Goal: Information Seeking & Learning: Learn about a topic

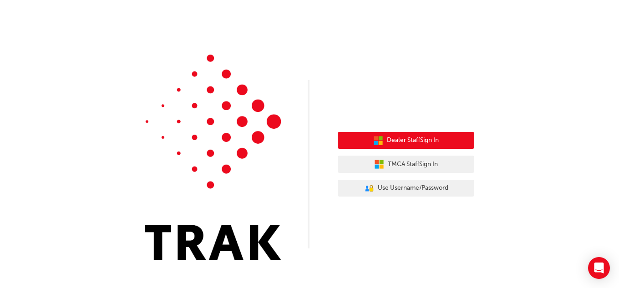
click at [429, 138] on span "Dealer Staff Sign In" at bounding box center [413, 140] width 52 height 10
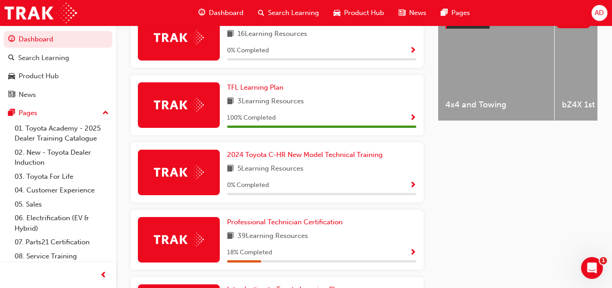
scroll to position [420, 0]
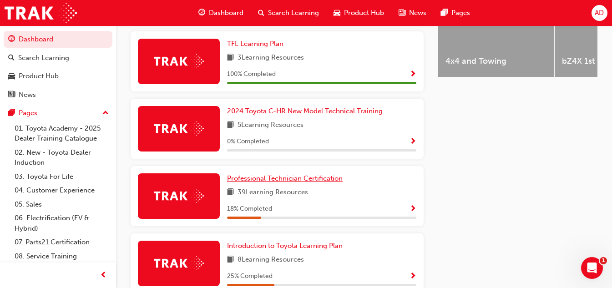
click at [328, 184] on link "Professional Technician Certification" at bounding box center [286, 178] width 119 height 10
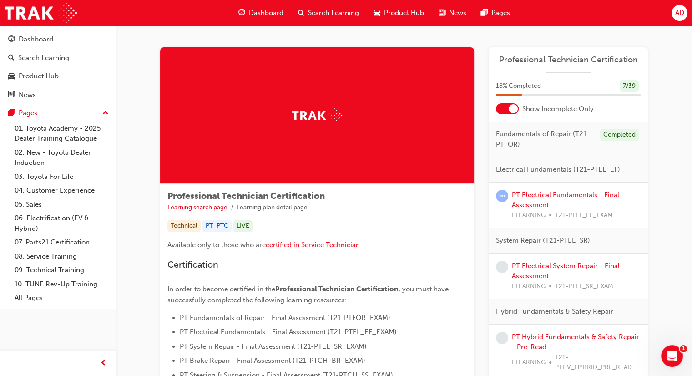
click at [535, 194] on link "PT Electrical Fundamentals - Final Assessment" at bounding box center [565, 200] width 107 height 19
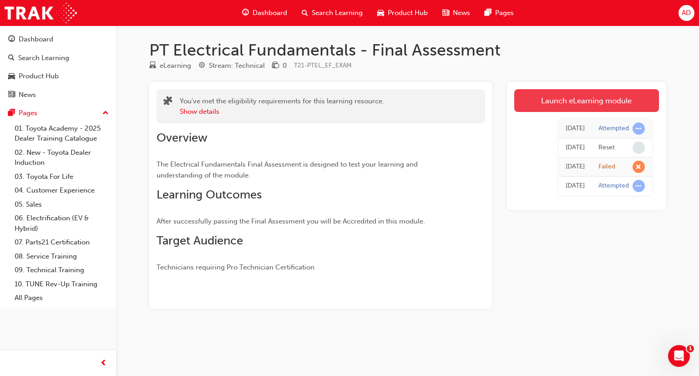
click at [565, 102] on link "Launch eLearning module" at bounding box center [586, 100] width 145 height 23
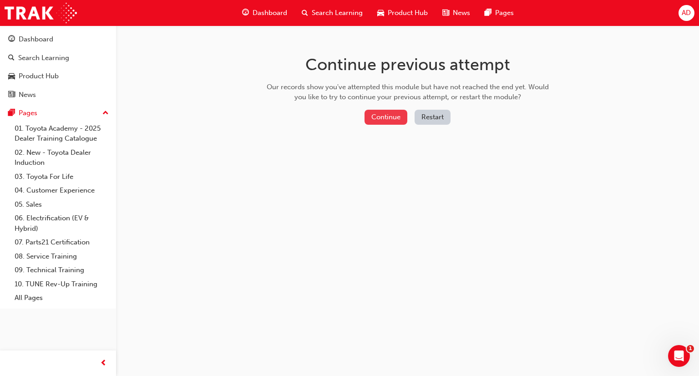
click at [384, 117] on button "Continue" at bounding box center [385, 117] width 43 height 15
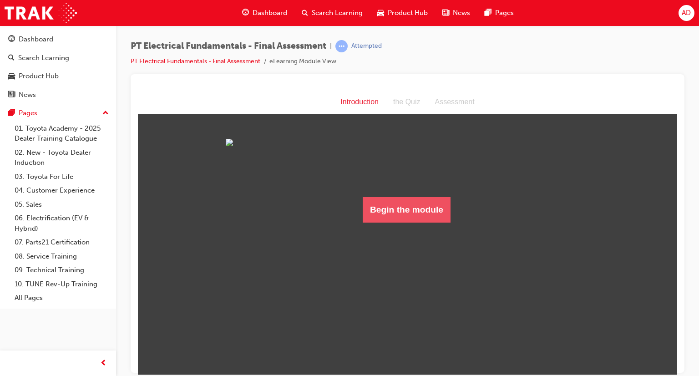
click at [402, 222] on button "Begin the module" at bounding box center [407, 209] width 88 height 25
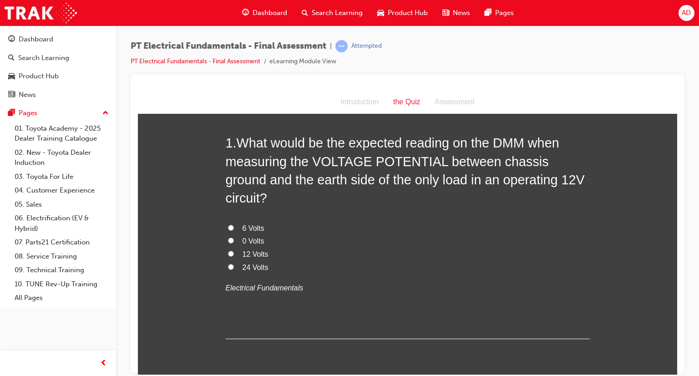
scroll to position [55, 0]
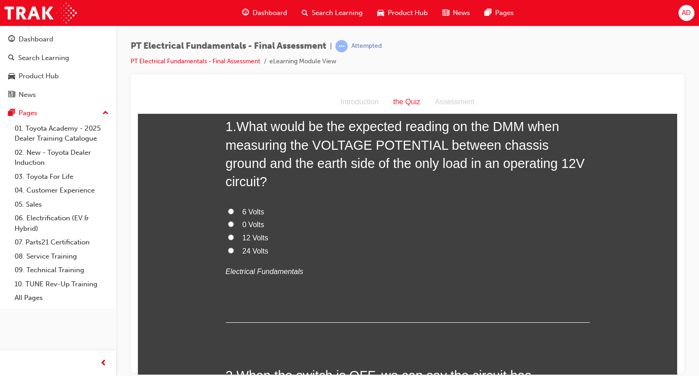
click at [228, 234] on input "12 Volts" at bounding box center [231, 237] width 6 height 6
radio input "true"
click at [229, 221] on input "0 Volts" at bounding box center [231, 224] width 6 height 6
radio input "true"
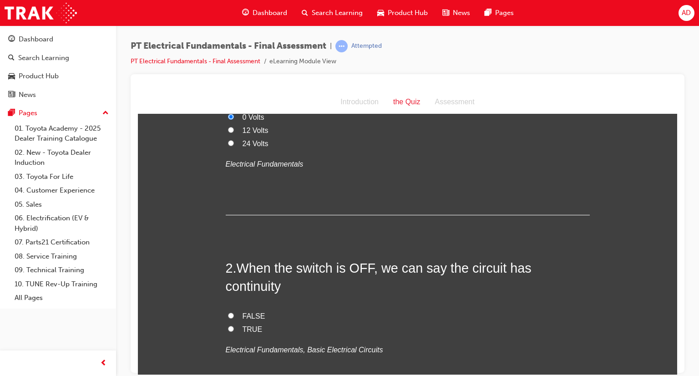
scroll to position [164, 0]
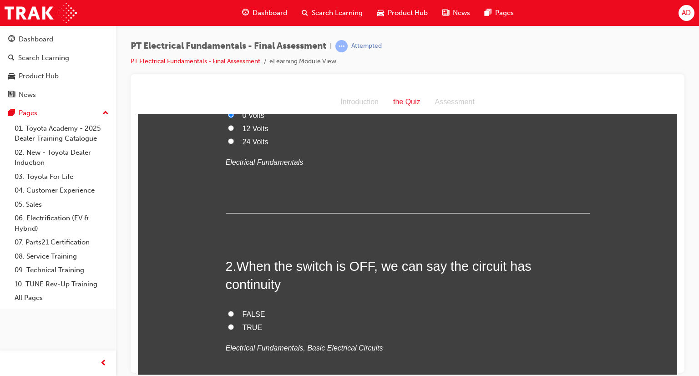
click at [228, 288] on input "FALSE" at bounding box center [231, 313] width 6 height 6
radio input "true"
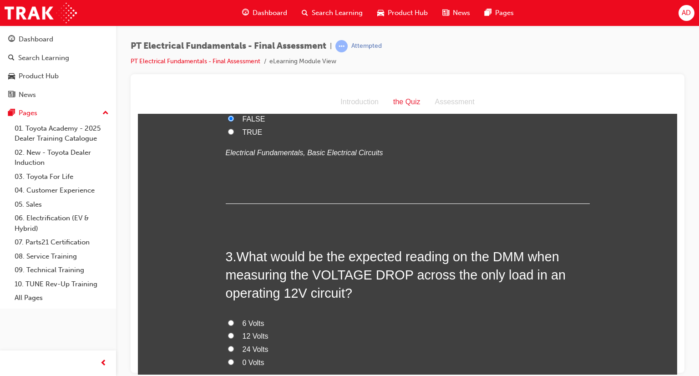
scroll to position [364, 0]
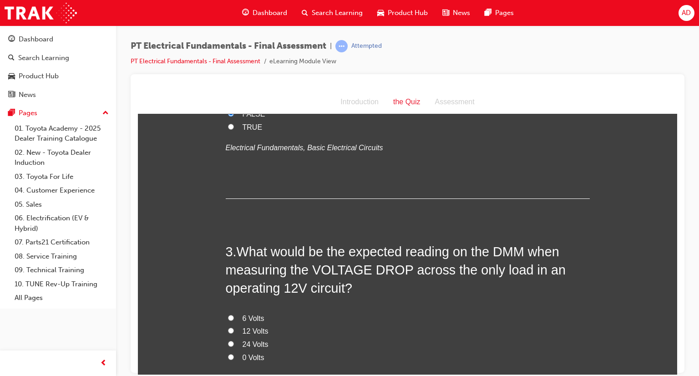
click at [228, 288] on input "6 Volts" at bounding box center [231, 317] width 6 height 6
radio input "true"
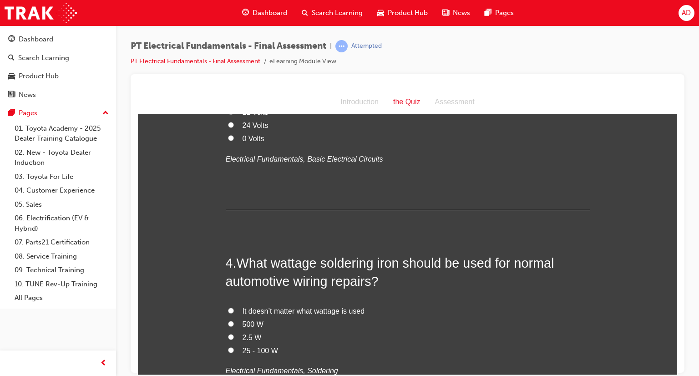
scroll to position [601, 0]
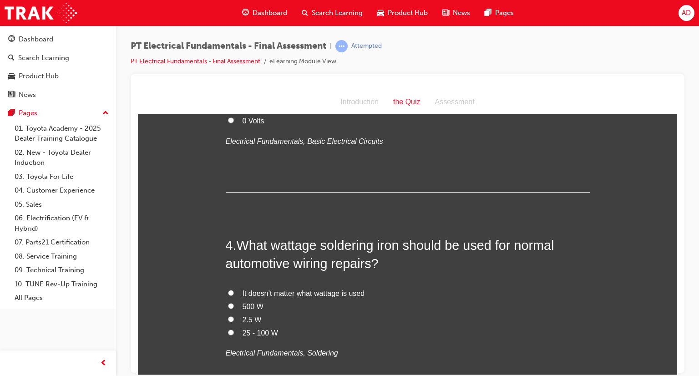
click at [228, 288] on input "It doesn’t matter what wattage is used" at bounding box center [231, 292] width 6 height 6
radio input "true"
click at [228, 288] on input "2.5 W" at bounding box center [231, 319] width 6 height 6
radio input "true"
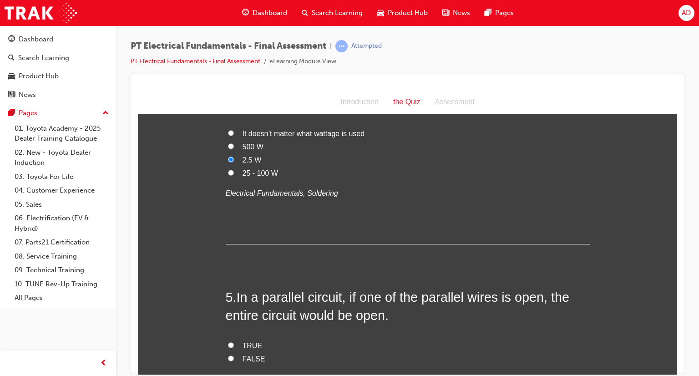
scroll to position [764, 0]
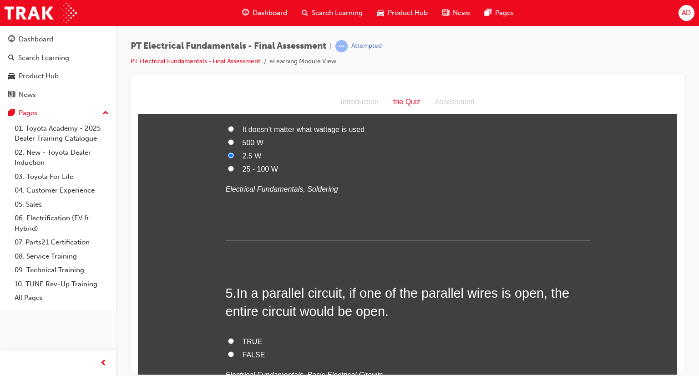
click at [228, 288] on input "FALSE" at bounding box center [231, 354] width 6 height 6
radio input "true"
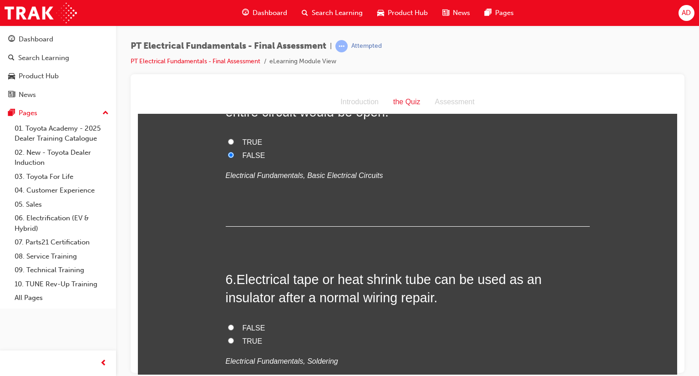
scroll to position [965, 0]
click at [228, 288] on input "TRUE" at bounding box center [231, 339] width 6 height 6
radio input "true"
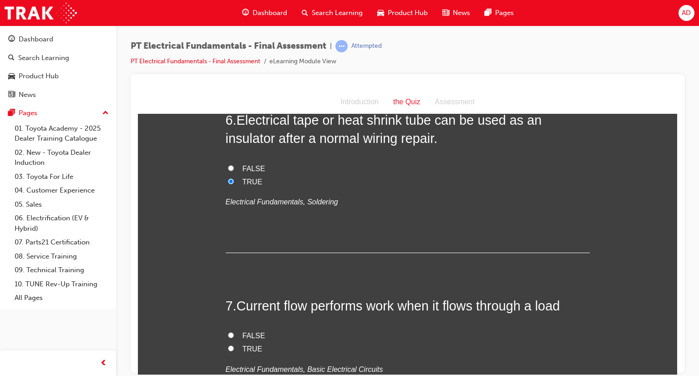
scroll to position [1128, 0]
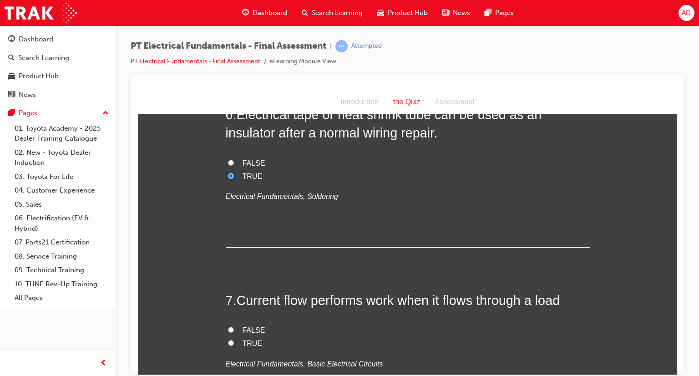
click at [228, 288] on input "TRUE" at bounding box center [231, 342] width 6 height 6
radio input "true"
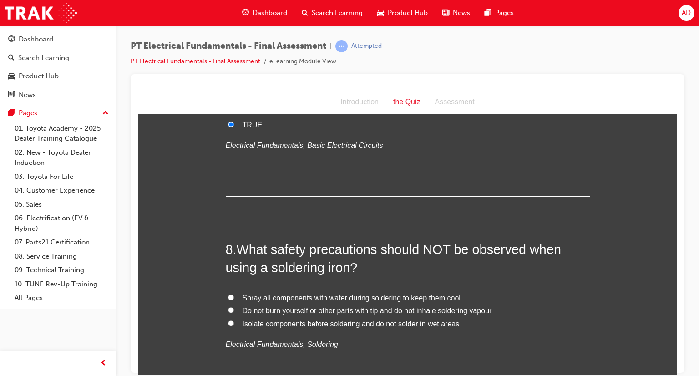
scroll to position [1365, 0]
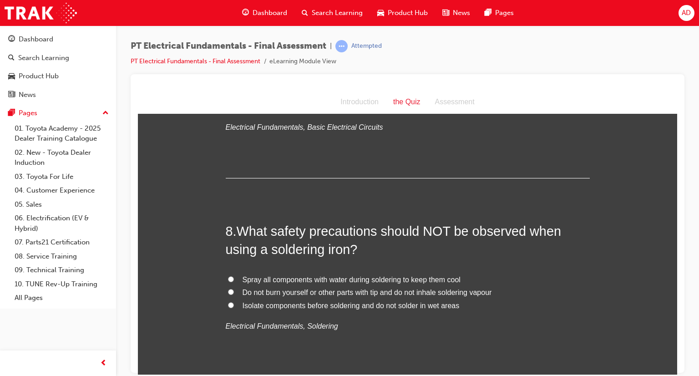
click at [228, 276] on input "Spray all components with water during soldering to keep them cool" at bounding box center [231, 279] width 6 height 6
radio input "true"
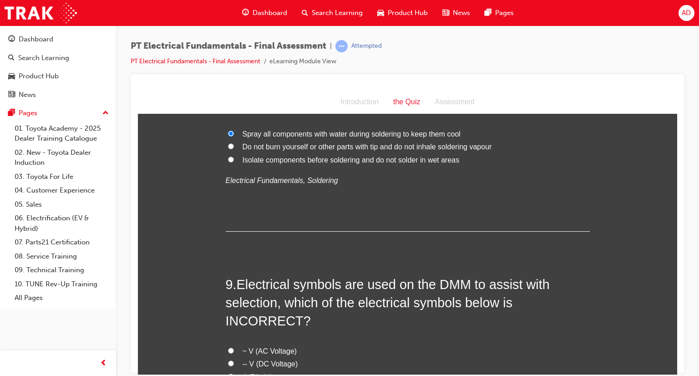
scroll to position [1529, 0]
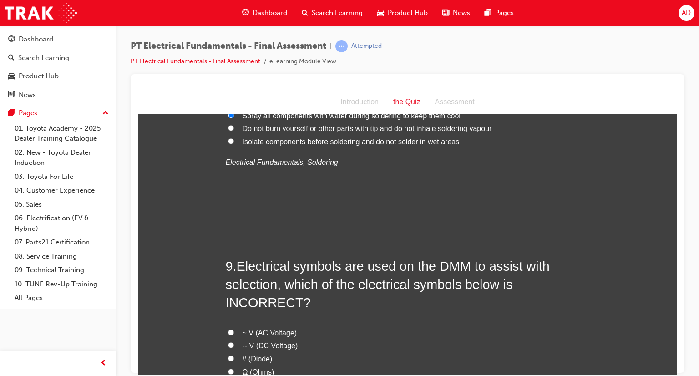
click at [228, 288] on input "# (Diode)" at bounding box center [231, 358] width 6 height 6
radio input "true"
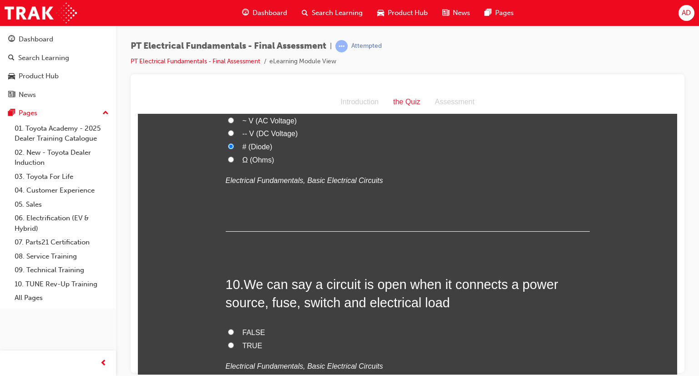
scroll to position [1747, 0]
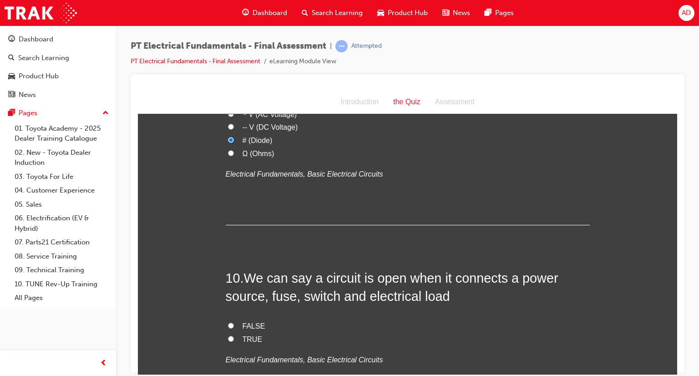
click at [228, 288] on input "FALSE" at bounding box center [231, 325] width 6 height 6
radio input "true"
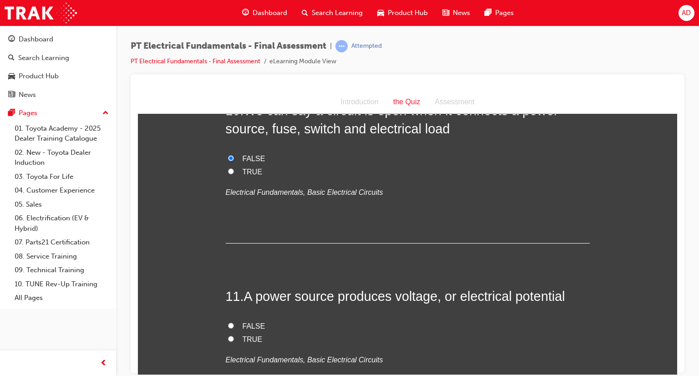
scroll to position [1929, 0]
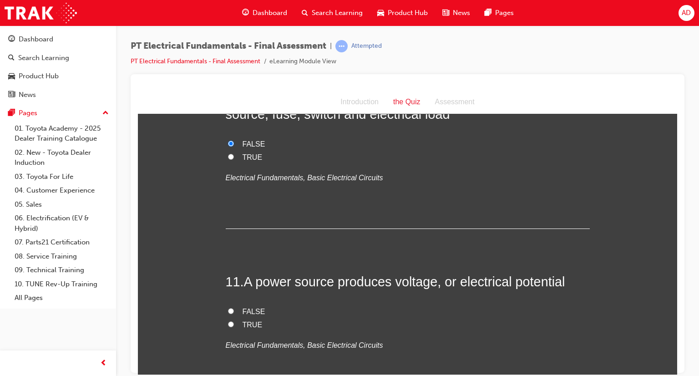
click at [228, 288] on input "TRUE" at bounding box center [231, 324] width 6 height 6
radio input "true"
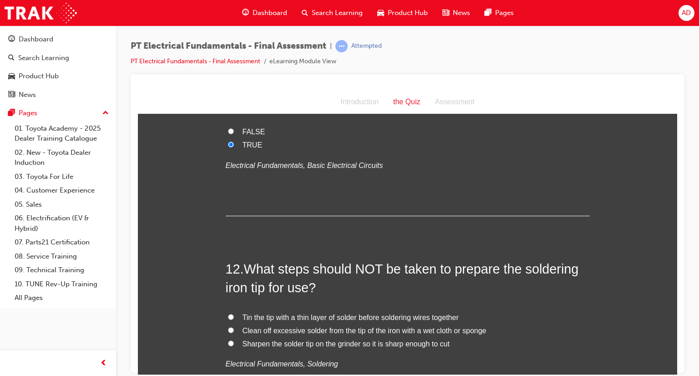
scroll to position [2111, 0]
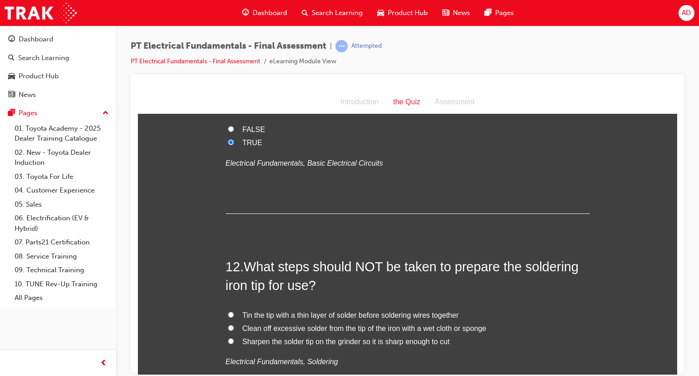
click at [228, 288] on input "Sharpen the solder tip on the grinder so it is sharp enough to cut" at bounding box center [231, 341] width 6 height 6
radio input "true"
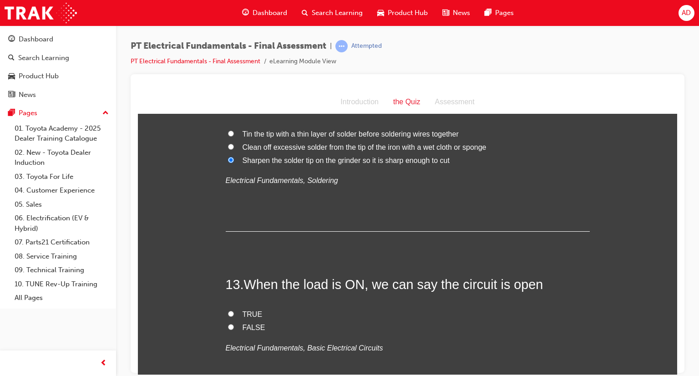
scroll to position [2293, 0]
click at [228, 288] on input "FALSE" at bounding box center [231, 326] width 6 height 6
radio input "true"
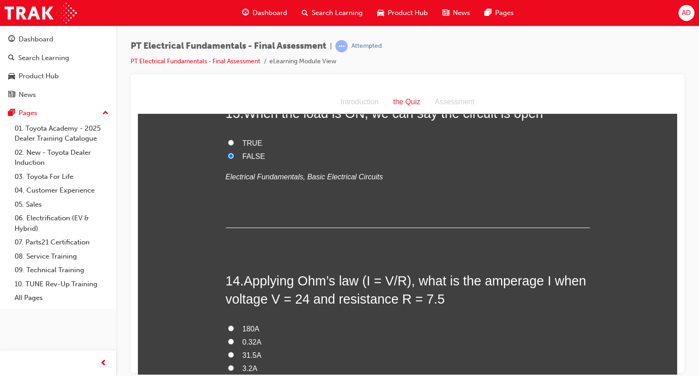
scroll to position [2475, 0]
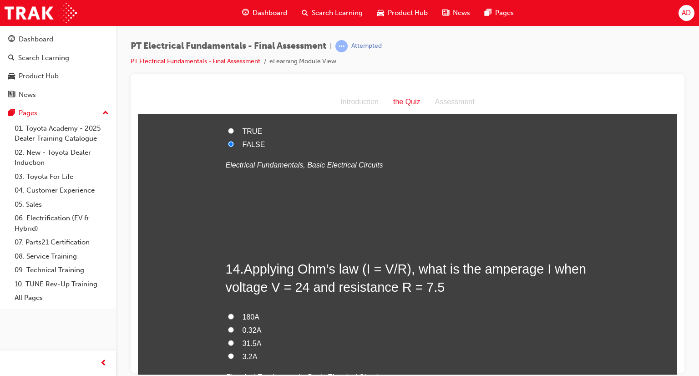
click at [228, 288] on input "3.2A" at bounding box center [231, 356] width 6 height 6
radio input "true"
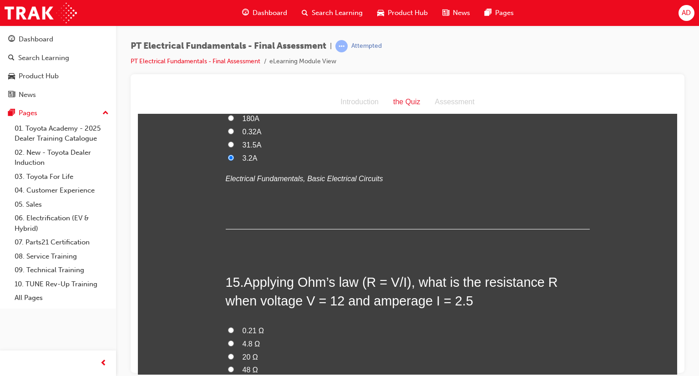
scroll to position [2675, 0]
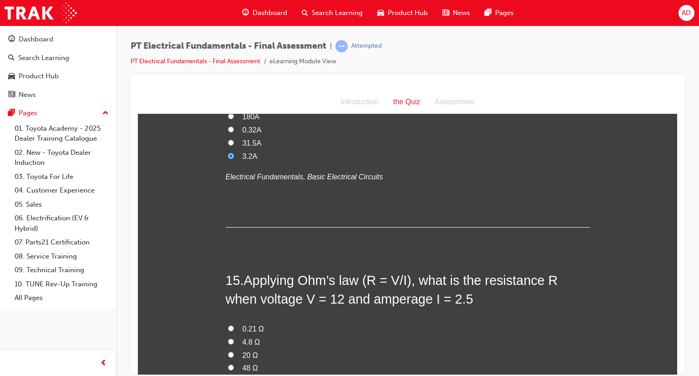
click at [228, 288] on input "4.8 Ω" at bounding box center [231, 341] width 6 height 6
radio input "true"
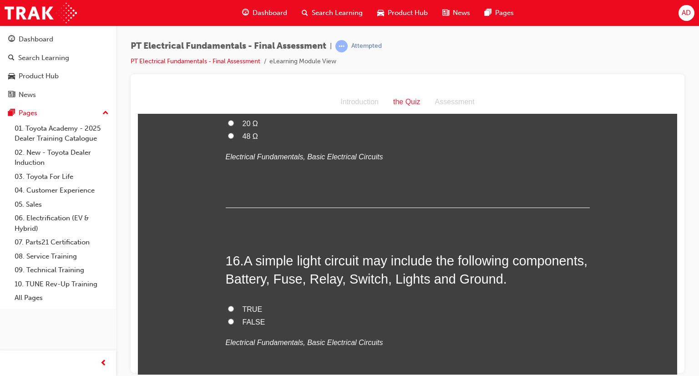
scroll to position [2912, 0]
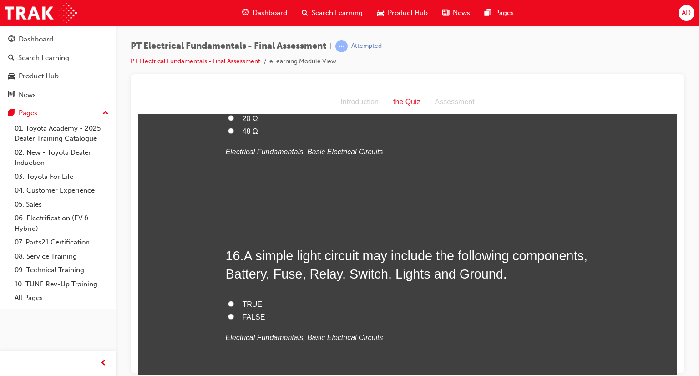
click at [242, 288] on span "TRUE" at bounding box center [252, 304] width 20 height 8
click at [234, 288] on input "TRUE" at bounding box center [231, 303] width 6 height 6
radio input "true"
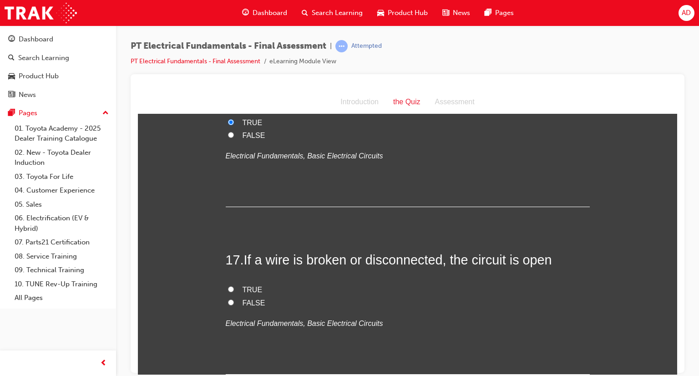
scroll to position [3094, 0]
click at [228, 285] on input "TRUE" at bounding box center [231, 288] width 6 height 6
radio input "true"
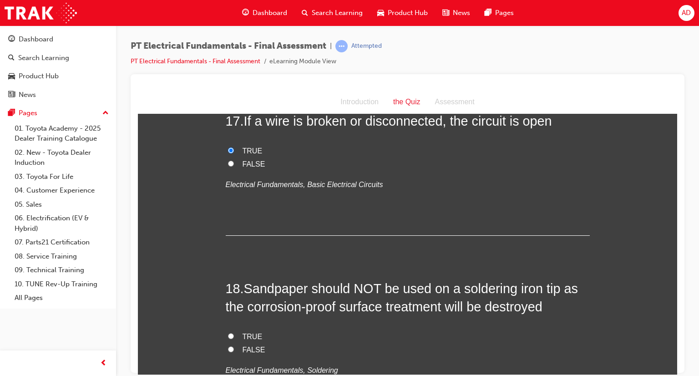
scroll to position [3239, 0]
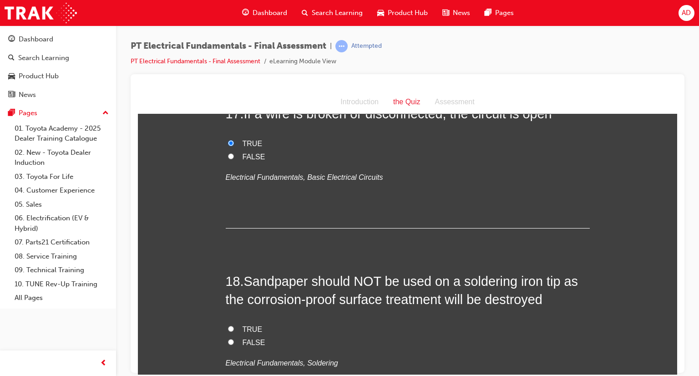
click at [228, 288] on input "FALSE" at bounding box center [231, 341] width 6 height 6
radio input "true"
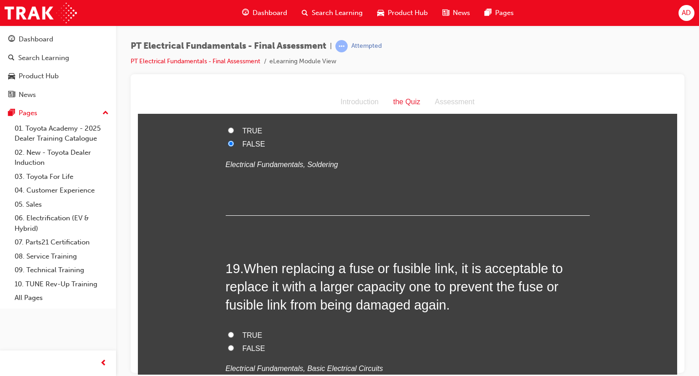
scroll to position [3440, 0]
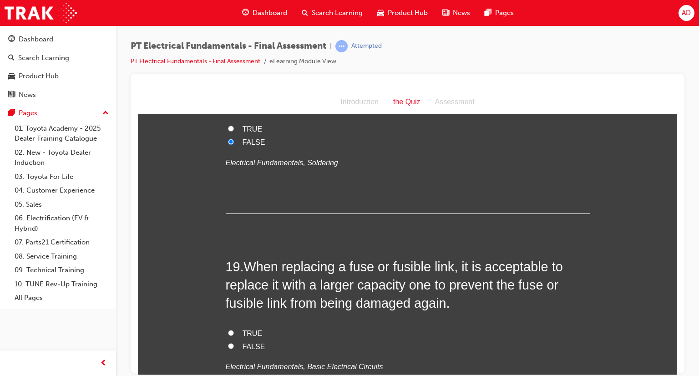
click at [247, 288] on span "FALSE" at bounding box center [253, 346] width 23 height 8
click at [234, 288] on input "FALSE" at bounding box center [231, 346] width 6 height 6
radio input "true"
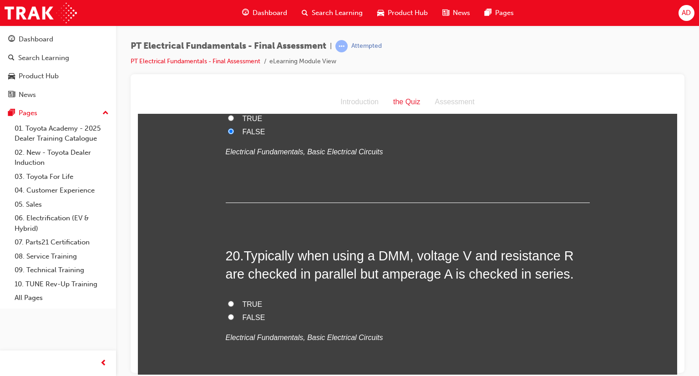
scroll to position [3658, 0]
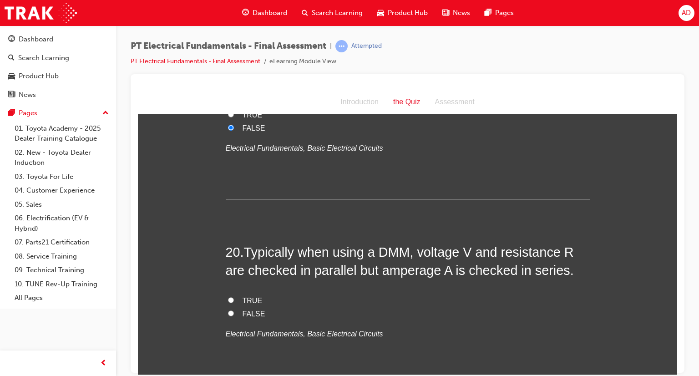
click at [228, 288] on input "FALSE" at bounding box center [231, 313] width 6 height 6
radio input "true"
click at [228, 288] on input "TRUE" at bounding box center [231, 300] width 6 height 6
radio input "true"
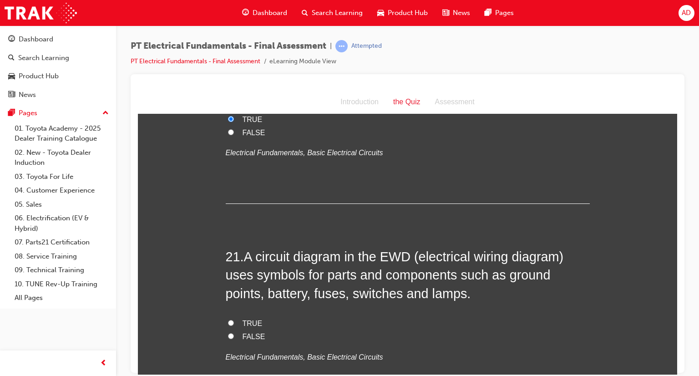
scroll to position [3840, 0]
click at [228, 288] on input "TRUE" at bounding box center [231, 321] width 6 height 6
radio input "true"
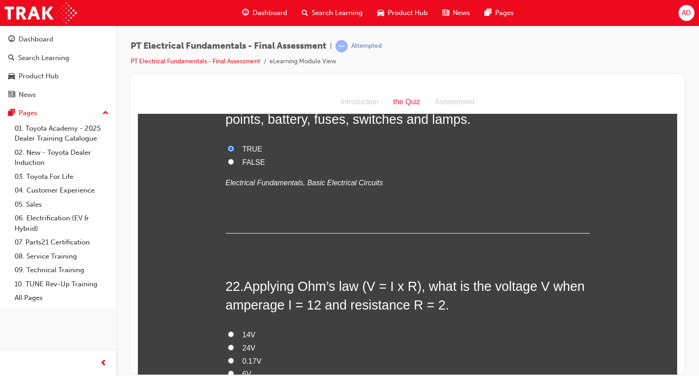
scroll to position [4022, 0]
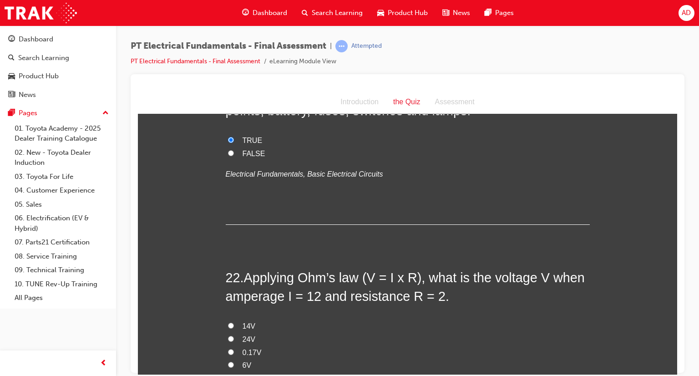
click at [228, 288] on input "24V" at bounding box center [231, 338] width 6 height 6
radio input "true"
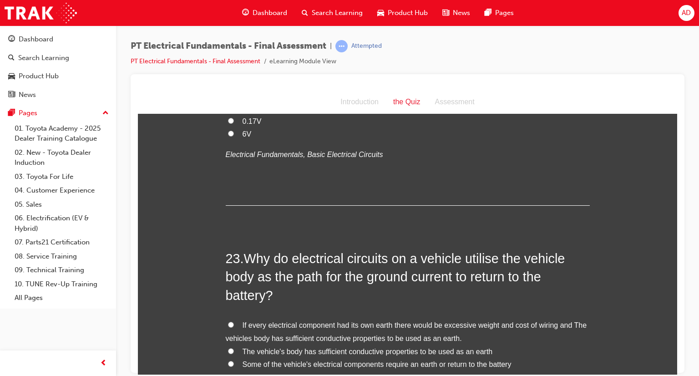
scroll to position [4258, 0]
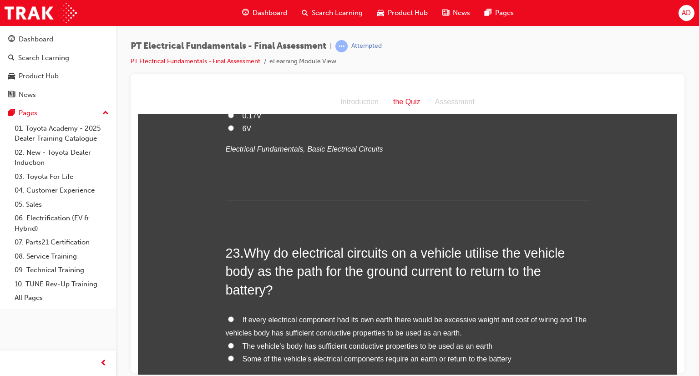
click at [228, 288] on input "If every electrical component had its own earth there would be excessive weight…" at bounding box center [231, 319] width 6 height 6
radio input "true"
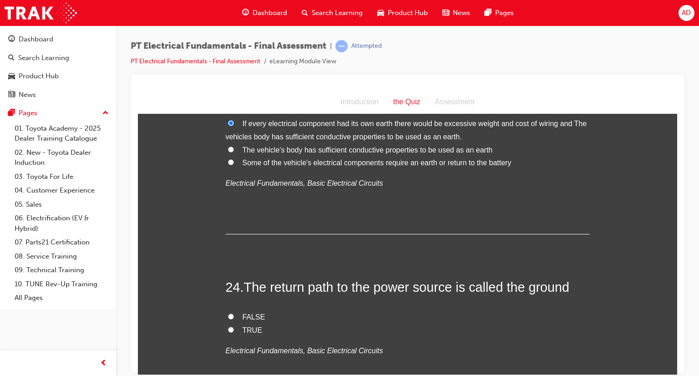
scroll to position [4459, 0]
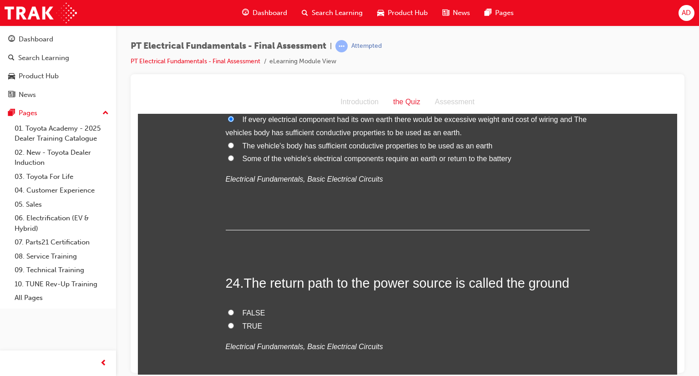
click at [228, 288] on input "TRUE" at bounding box center [231, 325] width 6 height 6
radio input "true"
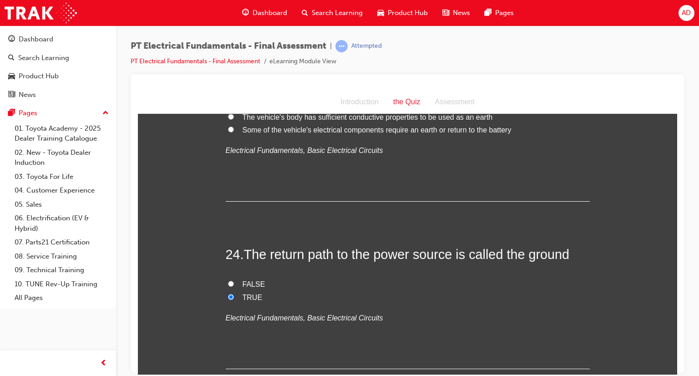
scroll to position [4493, 0]
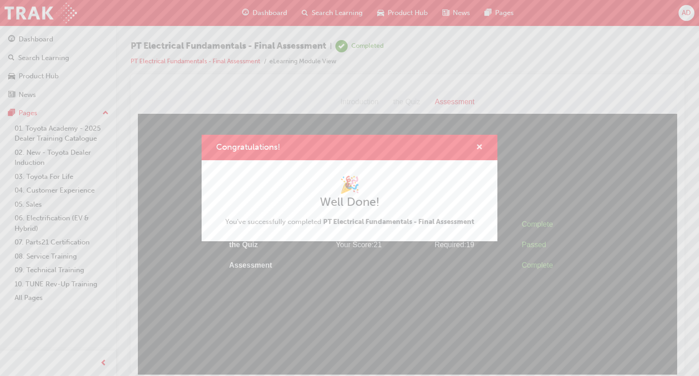
click at [479, 146] on span "cross-icon" at bounding box center [479, 148] width 7 height 8
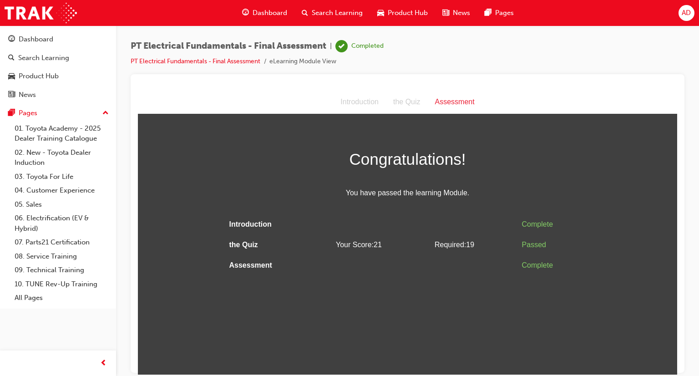
click at [452, 98] on div "Assessment" at bounding box center [455, 101] width 54 height 13
click at [455, 101] on div "Assessment" at bounding box center [455, 101] width 54 height 13
click at [205, 61] on link "PT Electrical Fundamentals - Final Assessment" at bounding box center [196, 61] width 130 height 8
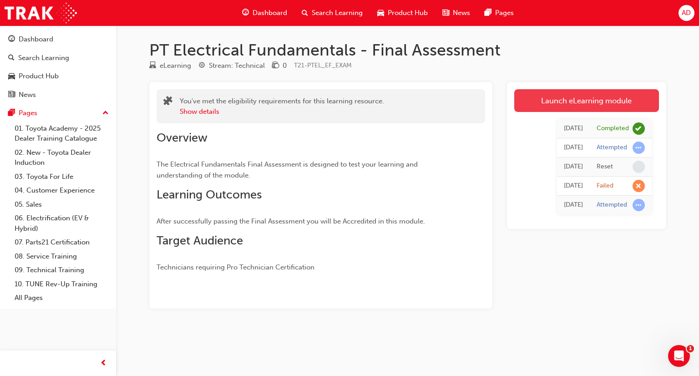
click at [576, 97] on link "Launch eLearning module" at bounding box center [586, 100] width 145 height 23
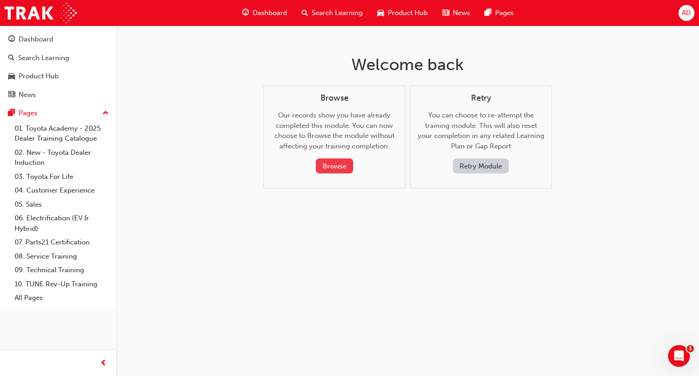
click at [326, 166] on button "Browse" at bounding box center [334, 165] width 37 height 15
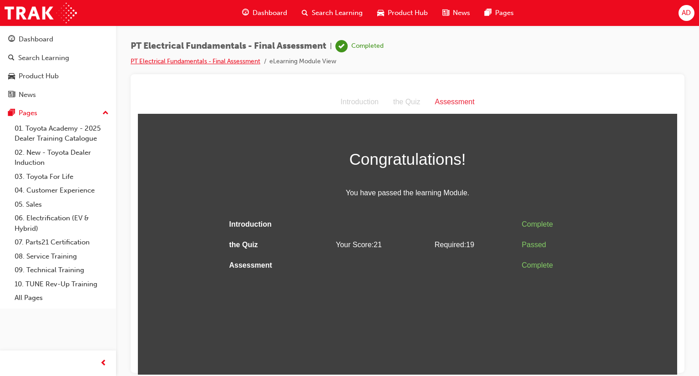
click at [184, 59] on link "PT Electrical Fundamentals - Final Assessment" at bounding box center [196, 61] width 130 height 8
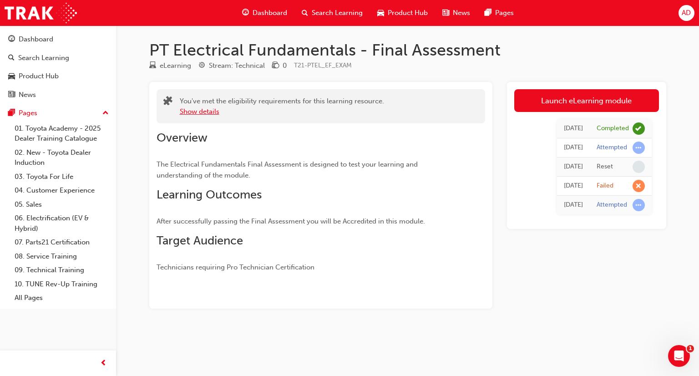
click at [202, 110] on button "Show details" at bounding box center [200, 111] width 40 height 10
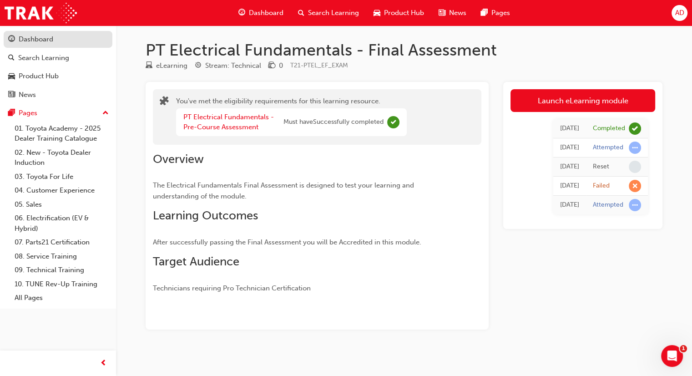
click at [55, 33] on link "Dashboard" at bounding box center [58, 39] width 109 height 17
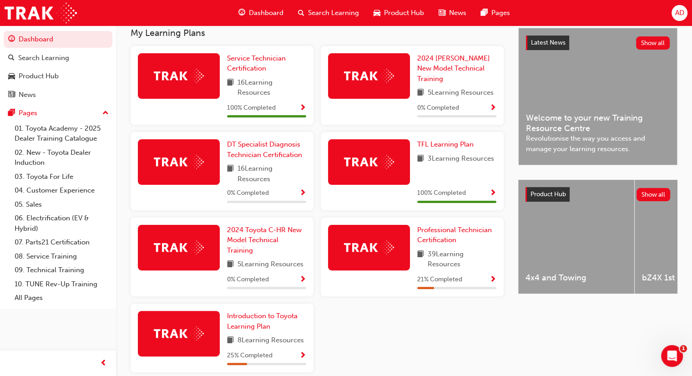
scroll to position [205, 0]
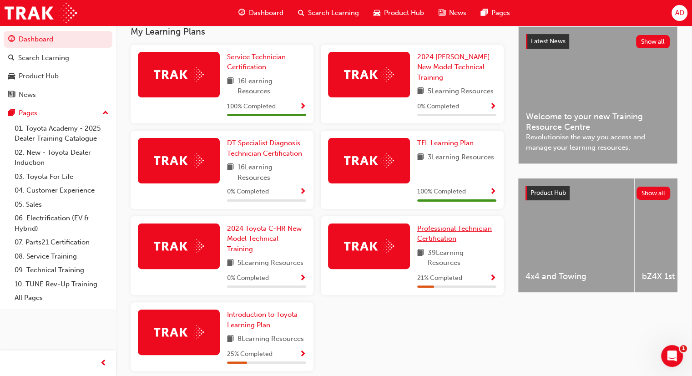
click at [455, 236] on span "Professional Technician Certification" at bounding box center [454, 233] width 75 height 19
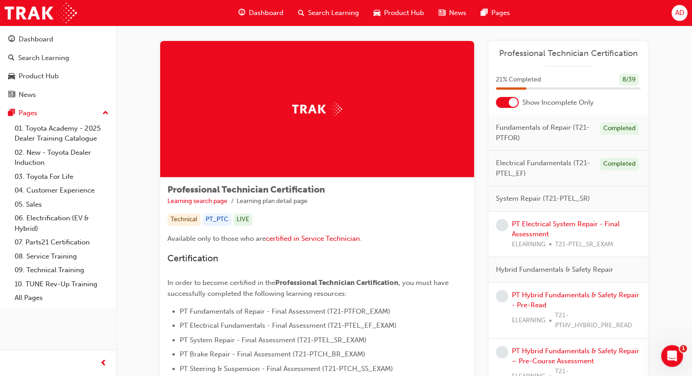
scroll to position [7, 0]
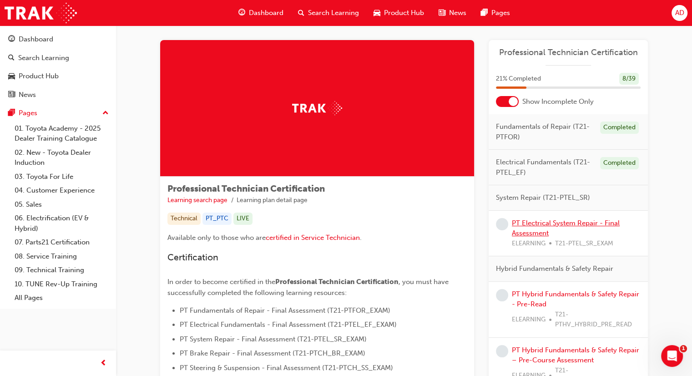
click at [549, 221] on link "PT Electrical System Repair - Final Assessment" at bounding box center [566, 228] width 108 height 19
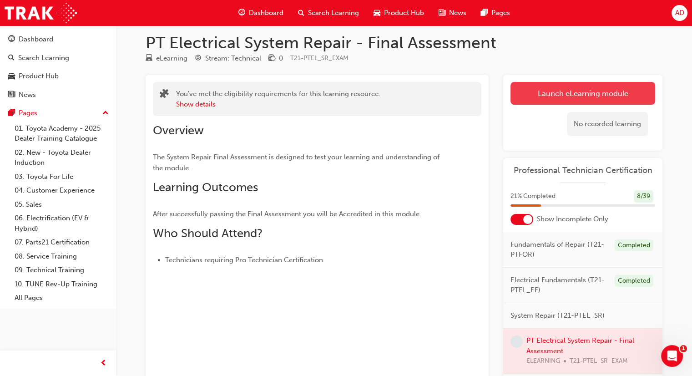
click at [559, 93] on link "Launch eLearning module" at bounding box center [582, 93] width 145 height 23
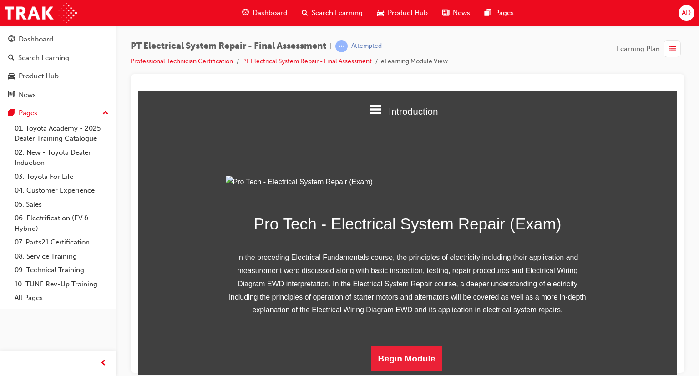
scroll to position [97, 0]
click at [405, 288] on button "Begin Module" at bounding box center [407, 357] width 72 height 25
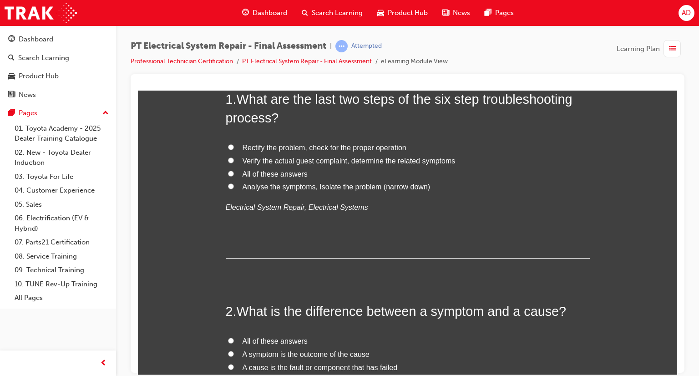
scroll to position [0, 0]
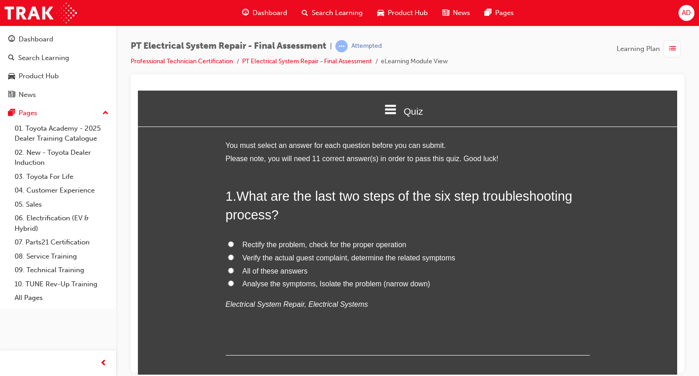
click at [228, 241] on input "Rectify the problem, check for the proper operation" at bounding box center [231, 244] width 6 height 6
radio input "true"
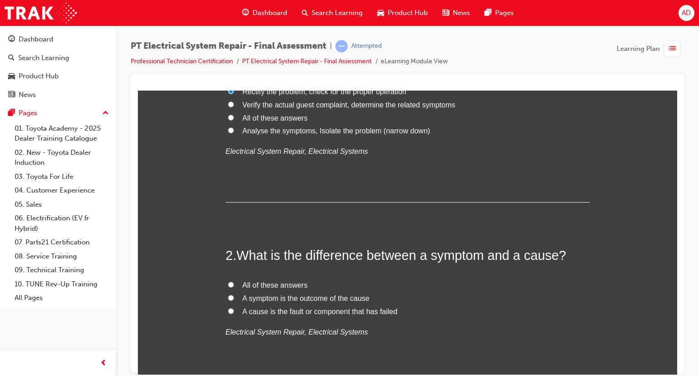
scroll to position [164, 0]
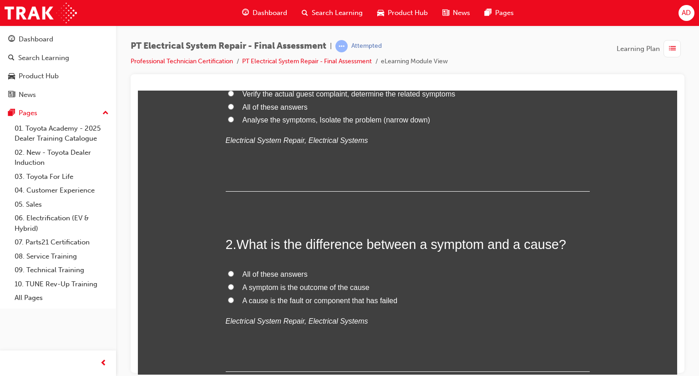
click at [228, 275] on input "All of these answers" at bounding box center [231, 273] width 6 height 6
radio input "true"
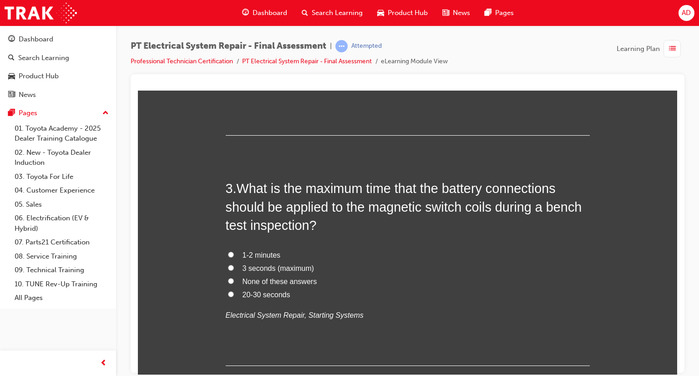
scroll to position [400, 0]
click at [228, 268] on input "3 seconds (maximum)" at bounding box center [231, 267] width 6 height 6
radio input "true"
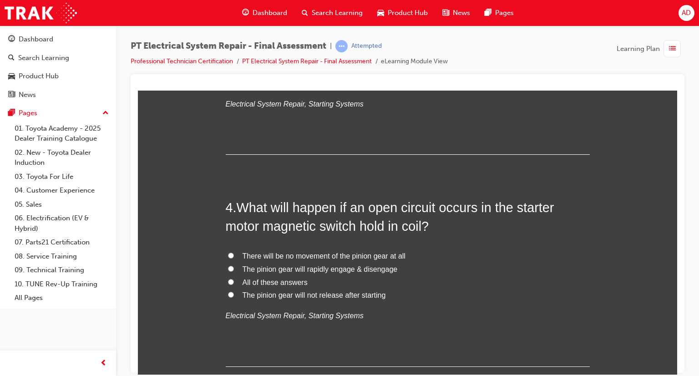
scroll to position [619, 0]
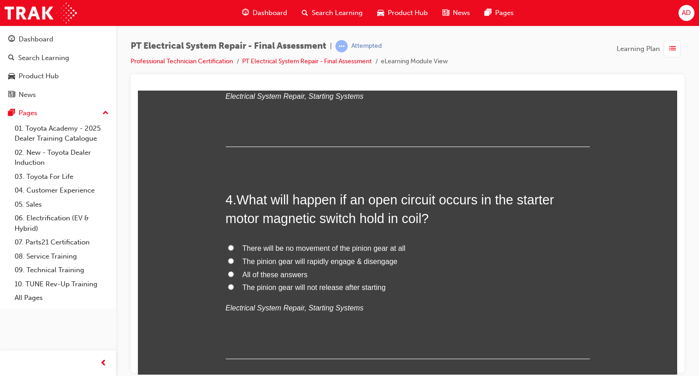
click at [228, 247] on input "There will be no movement of the pinion gear at all" at bounding box center [231, 247] width 6 height 6
radio input "true"
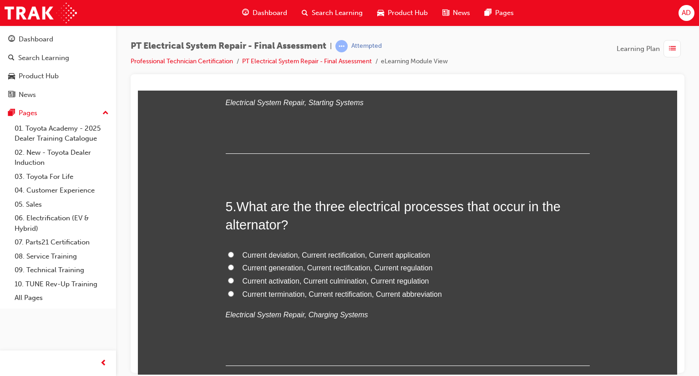
scroll to position [837, 0]
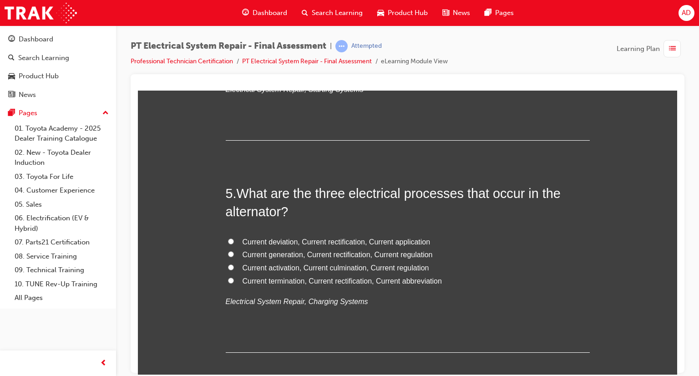
click at [228, 254] on input "Current generation, Current rectification, Current regulation" at bounding box center [231, 254] width 6 height 6
radio input "true"
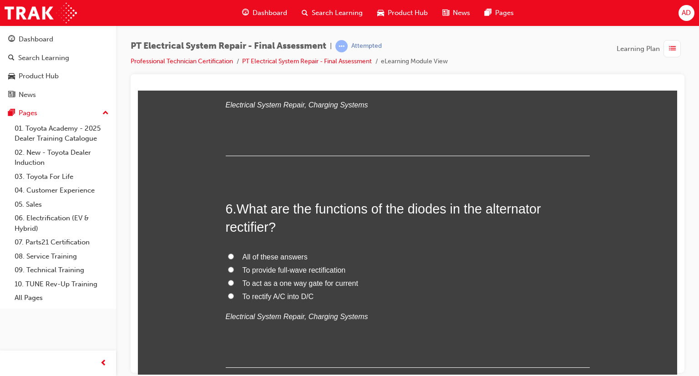
scroll to position [1037, 0]
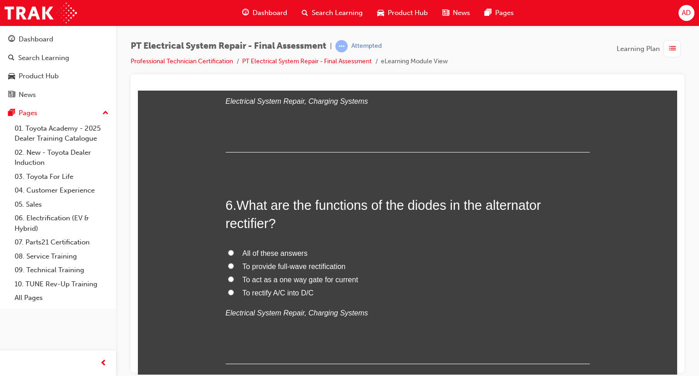
click at [228, 265] on input "To provide full-wave rectification" at bounding box center [231, 266] width 6 height 6
radio input "true"
click at [228, 265] on input "To provide full-wave rectification" at bounding box center [231, 266] width 6 height 6
click at [228, 251] on input "All of these answers" at bounding box center [231, 252] width 6 height 6
radio input "true"
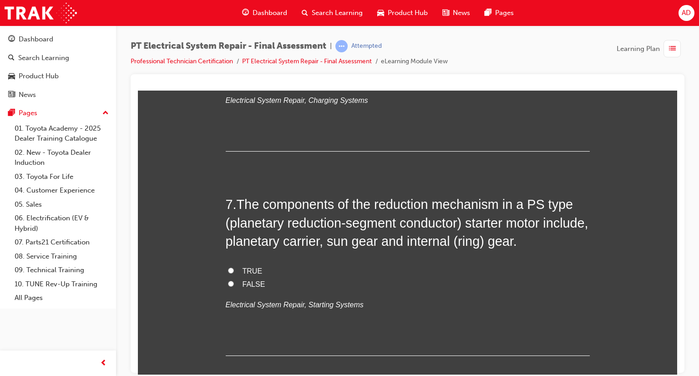
scroll to position [1256, 0]
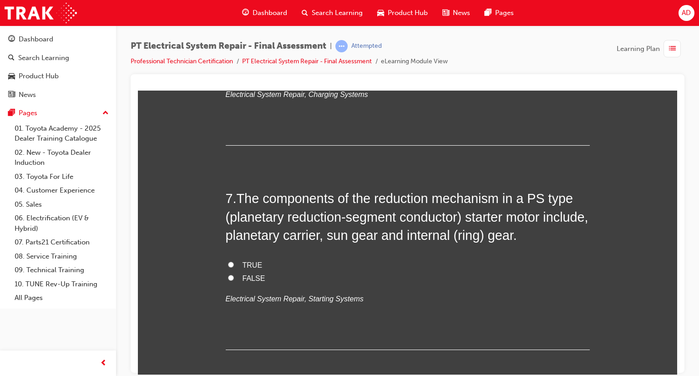
click at [228, 265] on input "TRUE" at bounding box center [231, 264] width 6 height 6
radio input "true"
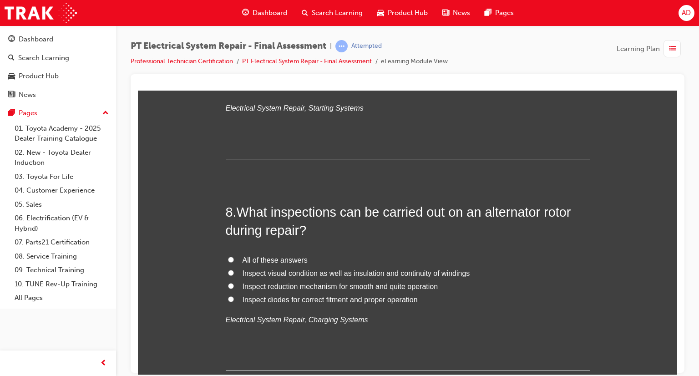
scroll to position [1456, 0]
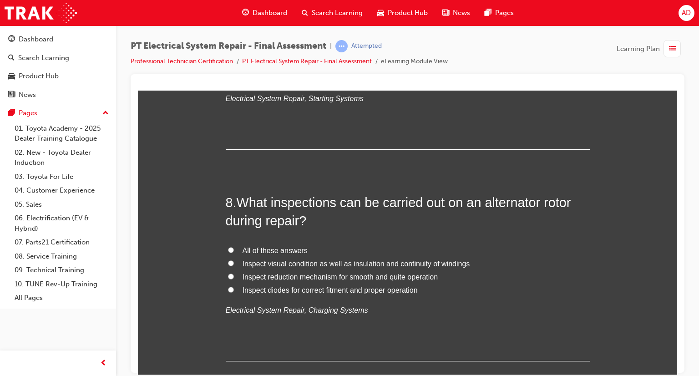
click at [228, 249] on input "All of these answers" at bounding box center [231, 250] width 6 height 6
radio input "true"
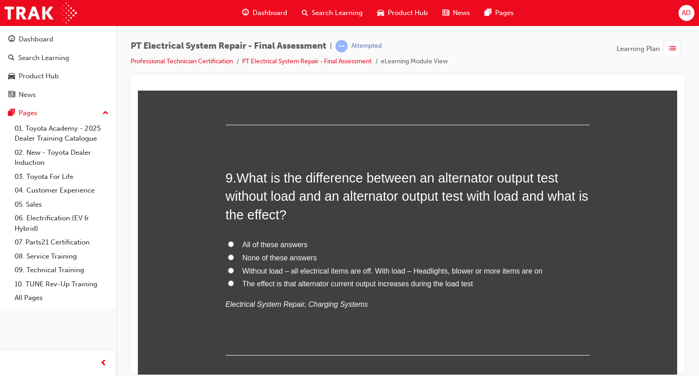
scroll to position [1692, 0]
click at [228, 269] on input "Without load – all electrical items are off. With load – Headlights, blower or …" at bounding box center [231, 270] width 6 height 6
radio input "true"
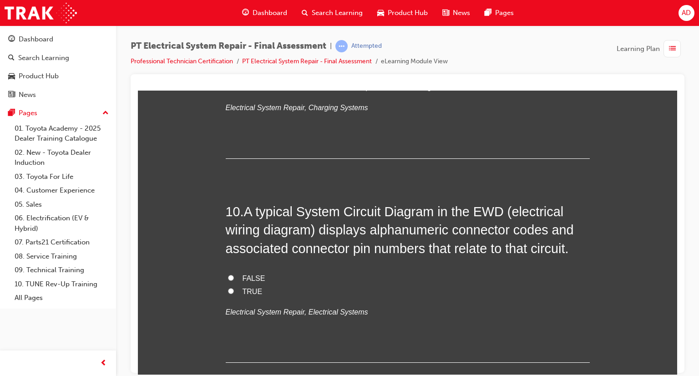
scroll to position [1893, 0]
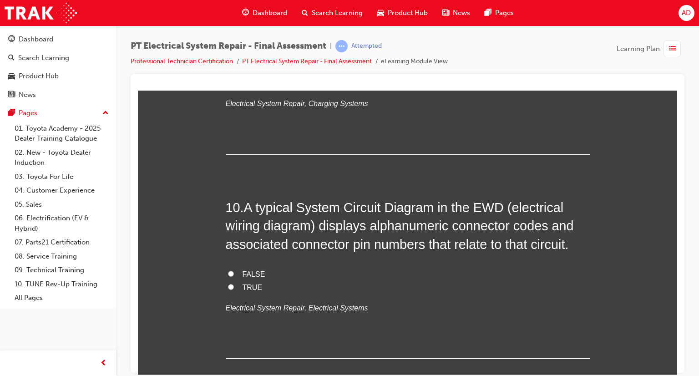
click at [228, 285] on input "TRUE" at bounding box center [231, 286] width 6 height 6
radio input "true"
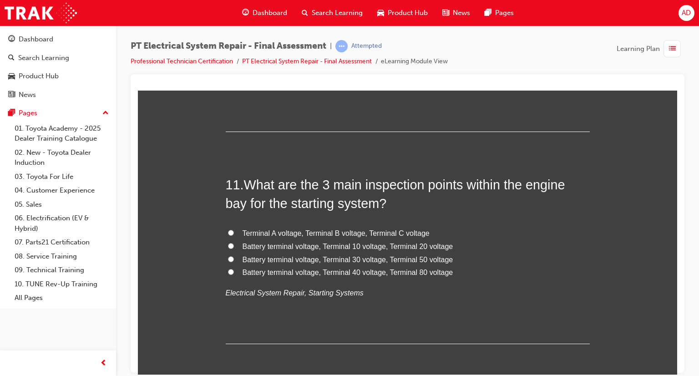
scroll to position [2129, 0]
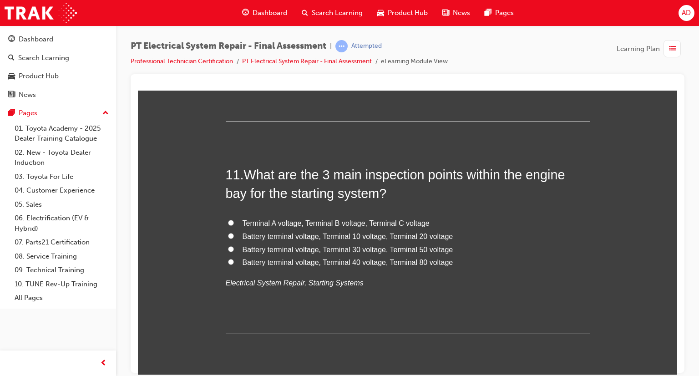
click at [228, 247] on input "Battery terminal voltage, Terminal 30 voltage, Terminal 50 voltage" at bounding box center [231, 249] width 6 height 6
radio input "true"
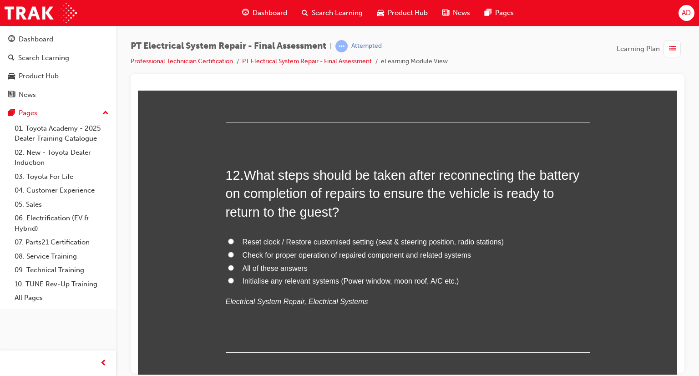
scroll to position [2348, 0]
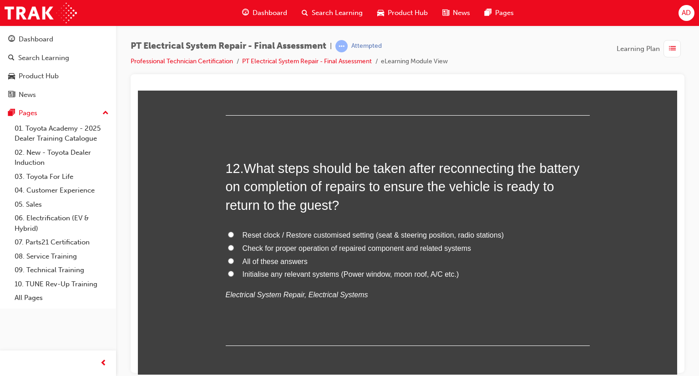
click at [228, 258] on input "All of these answers" at bounding box center [231, 261] width 6 height 6
radio input "true"
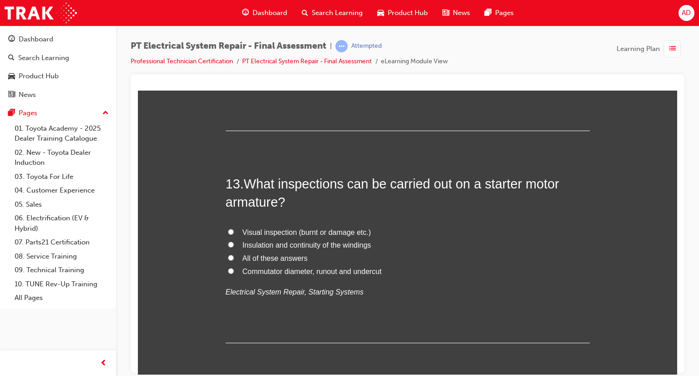
scroll to position [2584, 0]
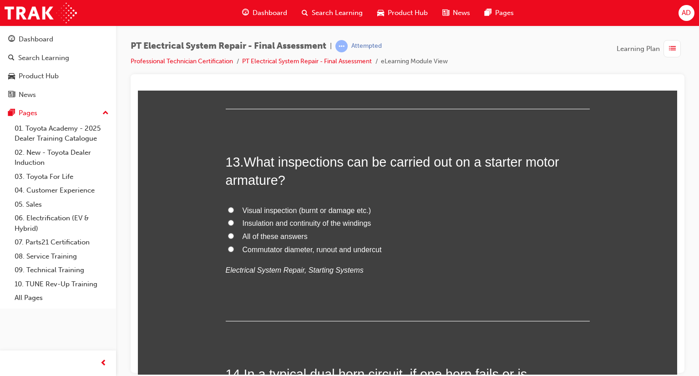
click at [228, 233] on input "All of these answers" at bounding box center [231, 235] width 6 height 6
radio input "true"
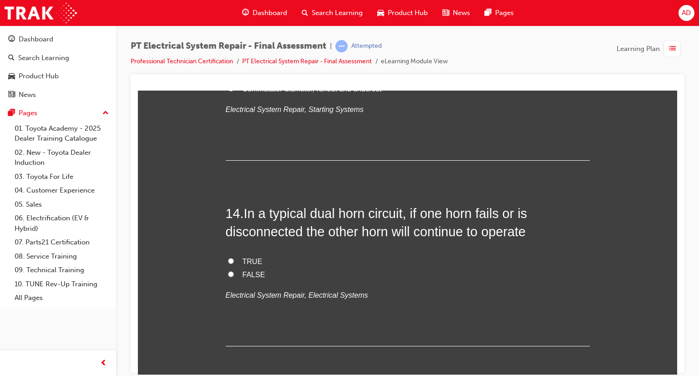
scroll to position [2748, 0]
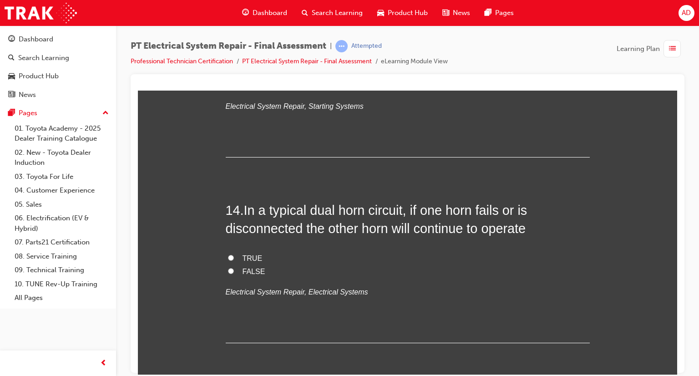
click at [228, 255] on input "TRUE" at bounding box center [231, 257] width 6 height 6
radio input "true"
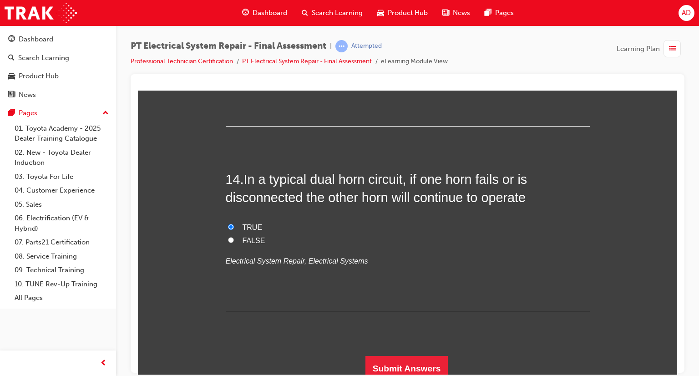
scroll to position [2784, 0]
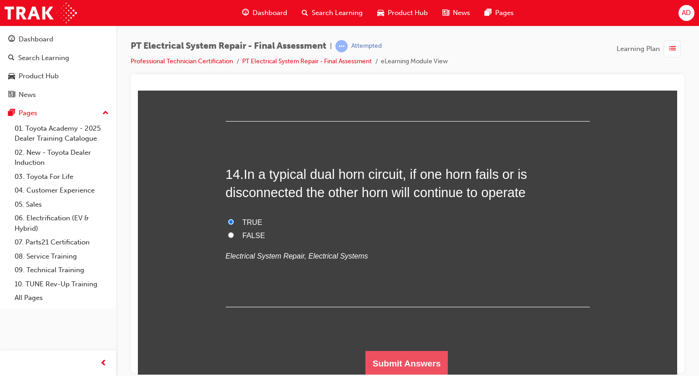
click at [399, 288] on button "Submit Answers" at bounding box center [406, 362] width 83 height 25
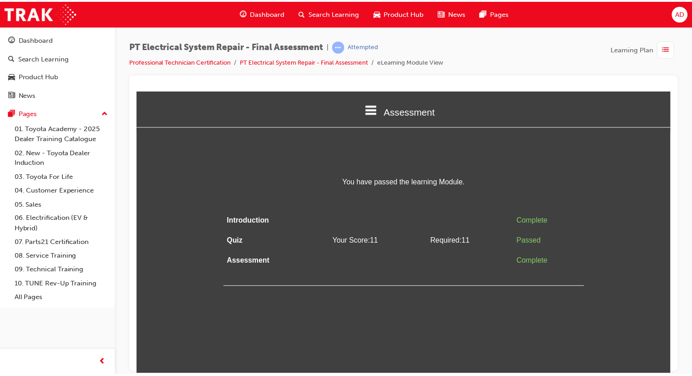
scroll to position [0, 0]
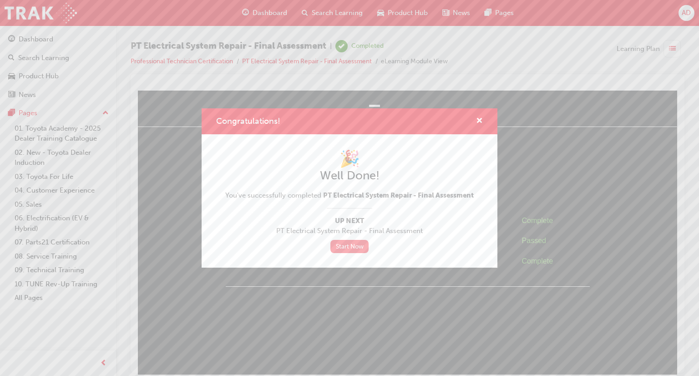
click at [341, 246] on link "Start Now" at bounding box center [349, 246] width 38 height 13
click at [355, 243] on link "Start Now" at bounding box center [349, 246] width 38 height 13
click at [342, 245] on link "Start Now" at bounding box center [349, 246] width 38 height 13
click at [353, 247] on link "Start Now" at bounding box center [349, 246] width 38 height 13
click at [353, 246] on link "Start Now" at bounding box center [349, 246] width 38 height 13
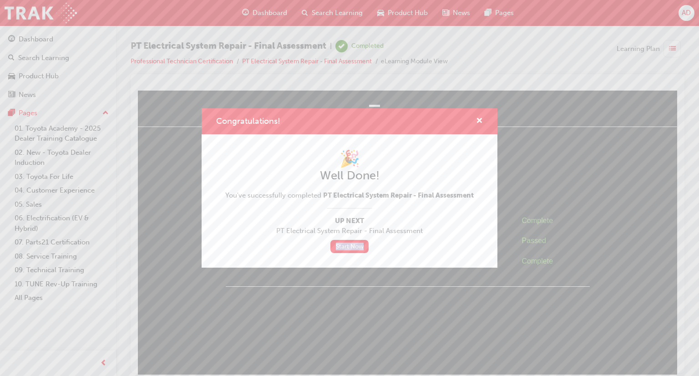
drag, startPoint x: 313, startPoint y: 236, endPoint x: 364, endPoint y: 254, distance: 53.7
click at [364, 254] on div "🎉 Well Done! You've successfully completed PT Electrical System Repair - Final …" at bounding box center [350, 200] width 296 height 133
click at [337, 243] on link "Start Now" at bounding box center [349, 246] width 38 height 13
click at [351, 247] on link "Start Now" at bounding box center [349, 246] width 38 height 13
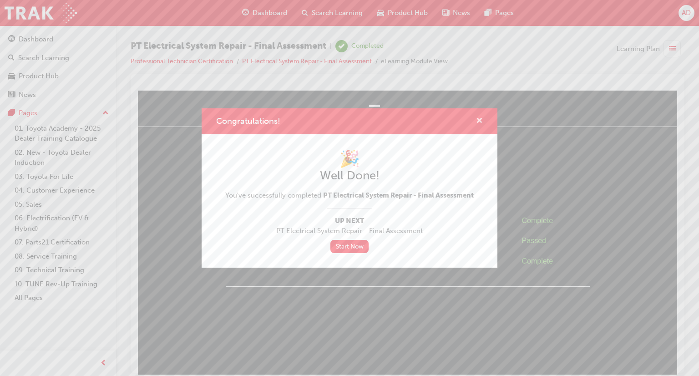
click at [478, 120] on span "cross-icon" at bounding box center [479, 121] width 7 height 8
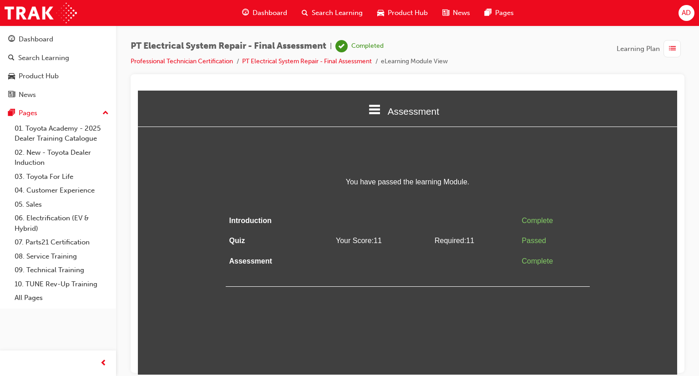
click at [375, 106] on icon at bounding box center [375, 109] width 12 height 10
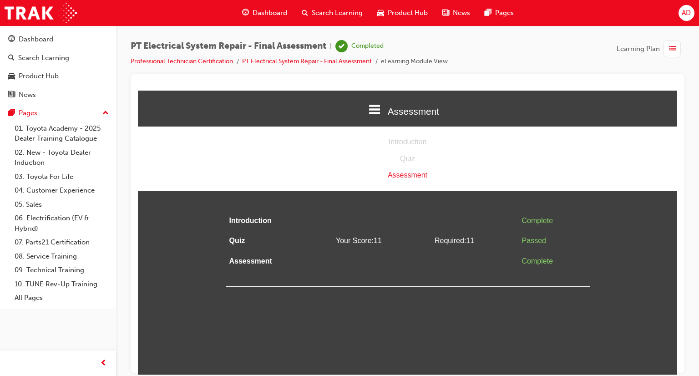
click at [400, 176] on div "Assessment" at bounding box center [407, 174] width 539 height 13
click at [428, 288] on html "Assessment Introduction Quiz Assessment You have passed the learning Module. In…" at bounding box center [407, 232] width 539 height 284
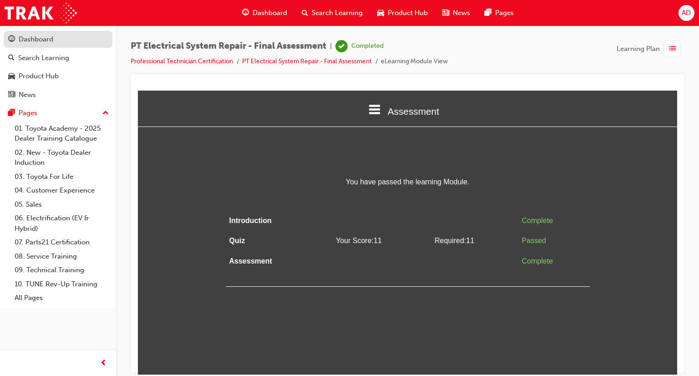
click at [46, 41] on div "Dashboard" at bounding box center [36, 39] width 35 height 10
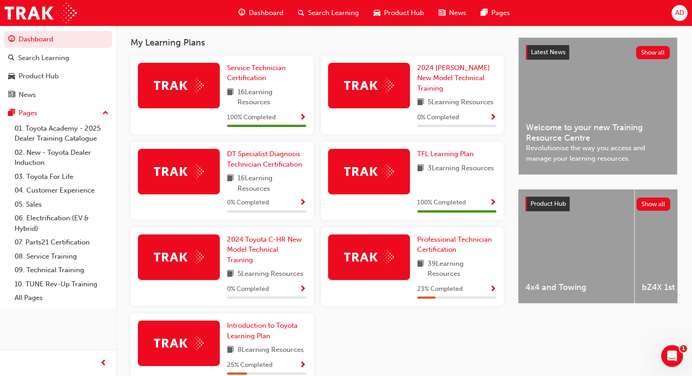
scroll to position [196, 0]
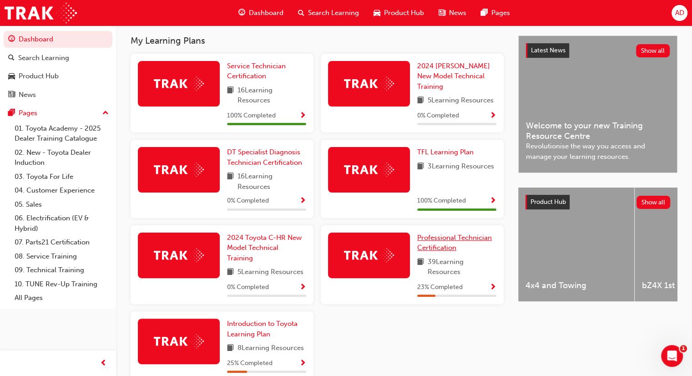
click at [459, 237] on span "Professional Technician Certification" at bounding box center [454, 242] width 75 height 19
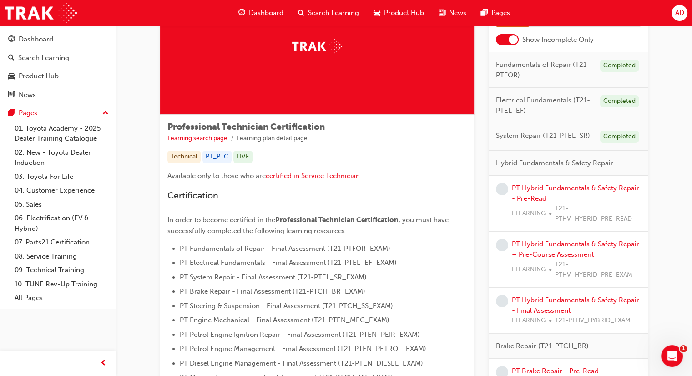
scroll to position [71, 0]
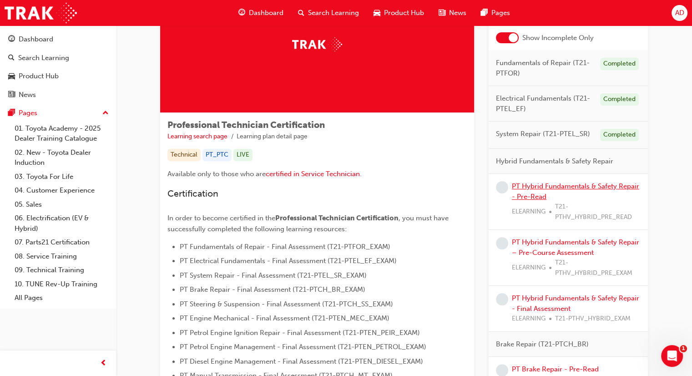
click at [547, 182] on link "PT Hybrid Fundamentals & Safety Repair - Pre-Read" at bounding box center [575, 191] width 127 height 19
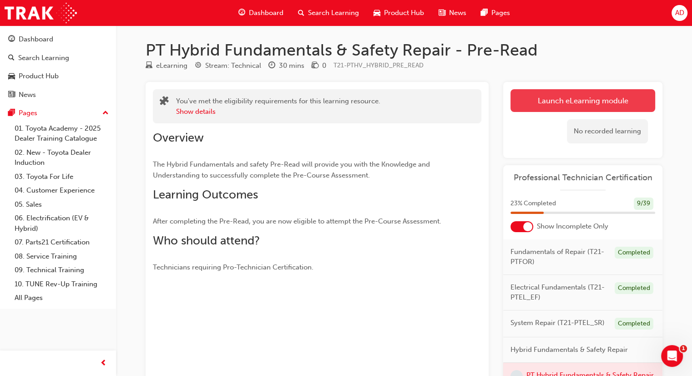
click at [585, 102] on link "Launch eLearning module" at bounding box center [582, 100] width 145 height 23
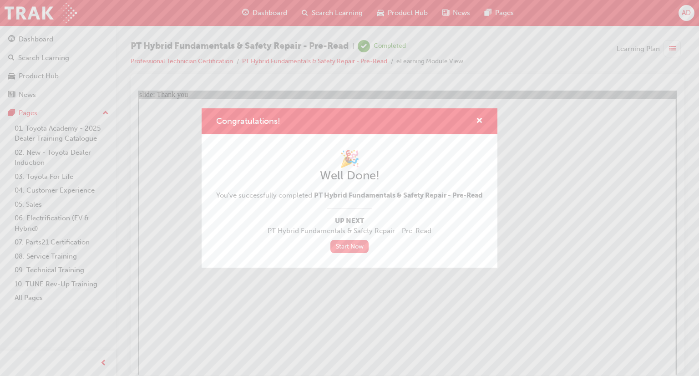
click at [348, 253] on link "Start Now" at bounding box center [349, 246] width 38 height 13
click at [201, 288] on div "Congratulations! 🎉 Well Done! You've successfully completed PT Hybrid Fundament…" at bounding box center [349, 188] width 699 height 376
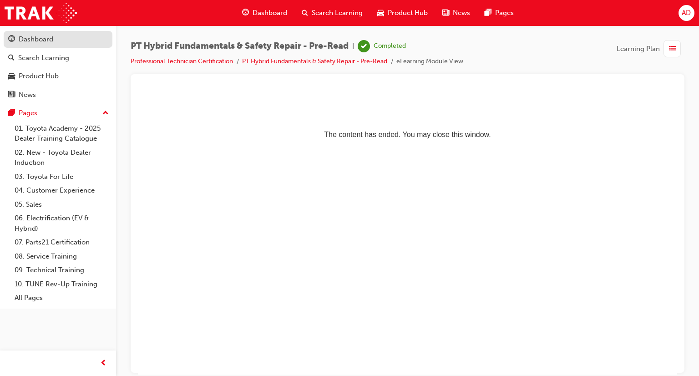
click at [31, 37] on div "Dashboard" at bounding box center [36, 39] width 35 height 10
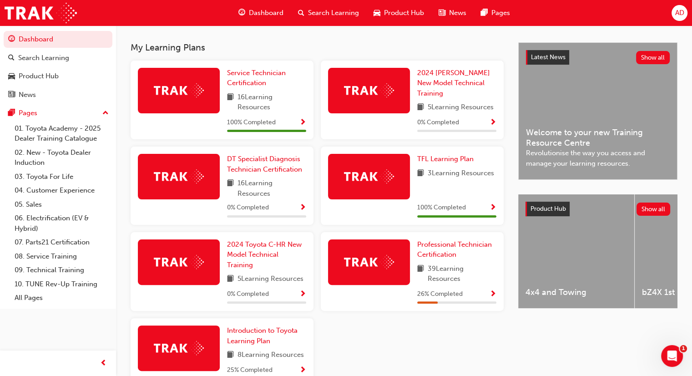
scroll to position [200, 0]
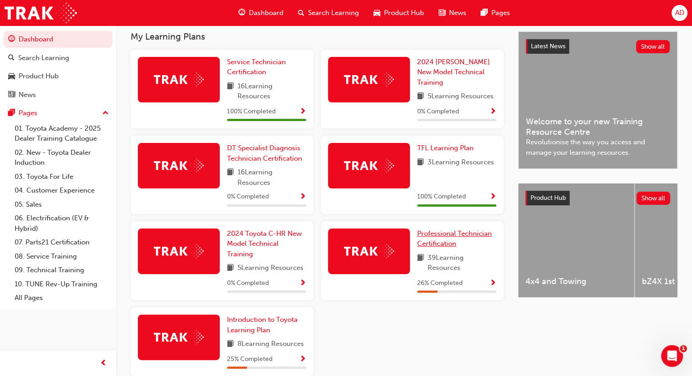
click at [452, 235] on span "Professional Technician Certification" at bounding box center [454, 238] width 75 height 19
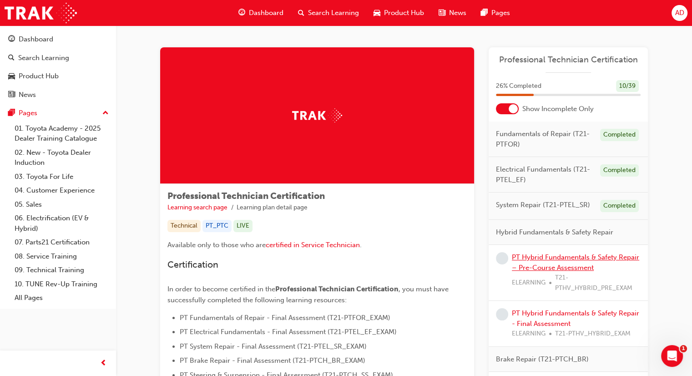
click at [567, 257] on link "PT Hybrid Fundamentals & Safety Repair – Pre-Course Assessment" at bounding box center [575, 262] width 127 height 19
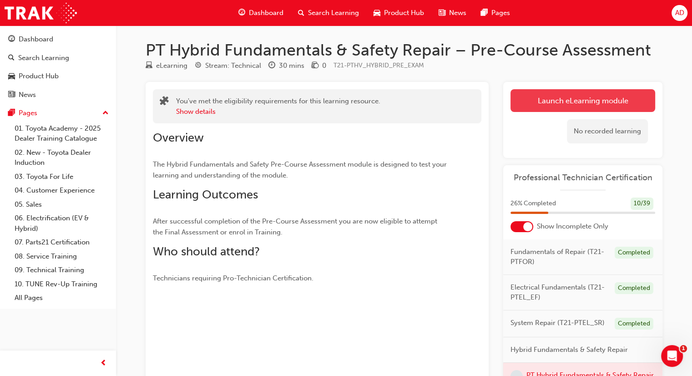
click at [573, 99] on link "Launch eLearning module" at bounding box center [582, 100] width 145 height 23
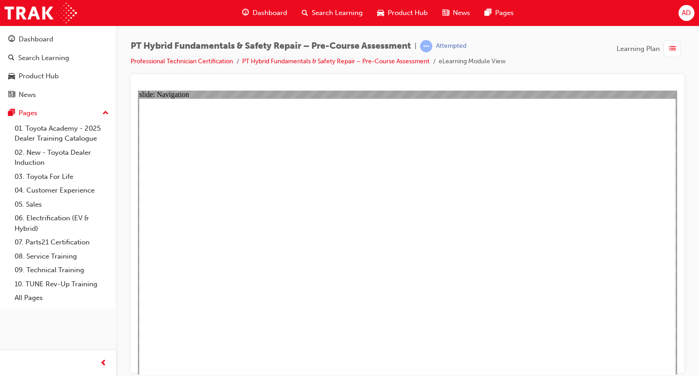
radio input "true"
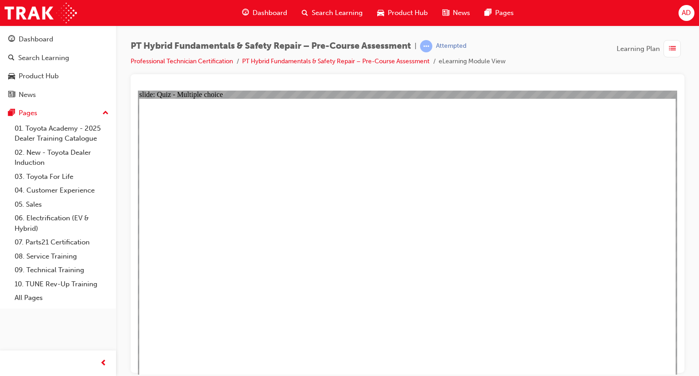
radio input "true"
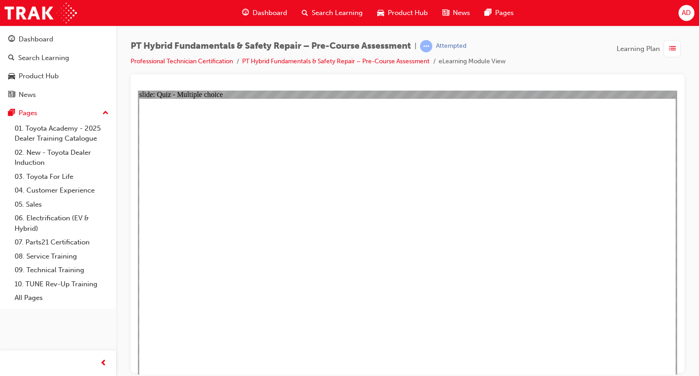
radio input "true"
checkbox input "true"
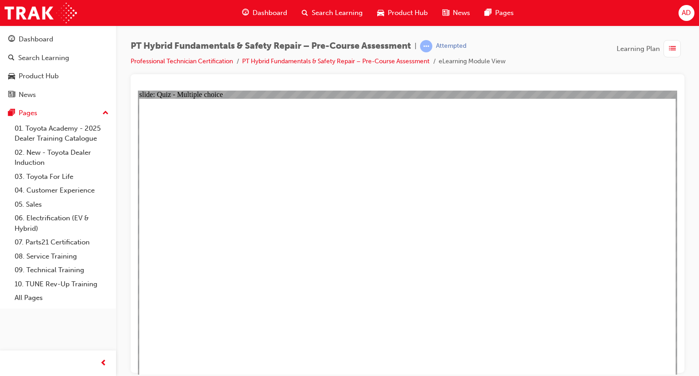
checkbox input "true"
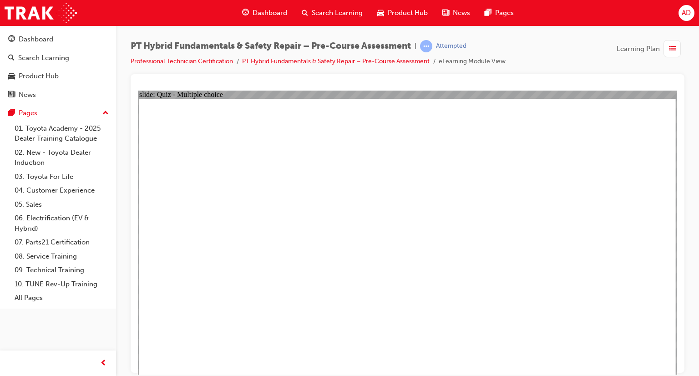
radio input "true"
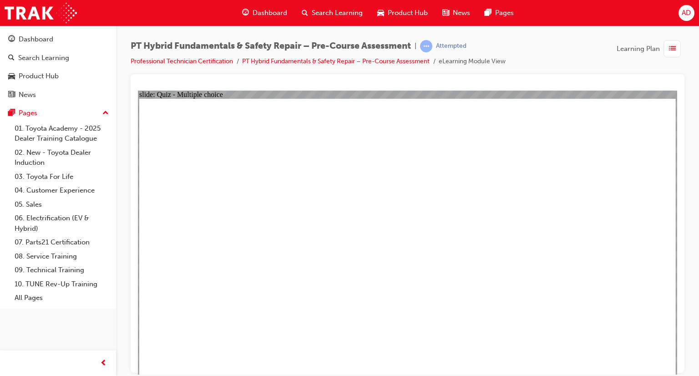
radio input "true"
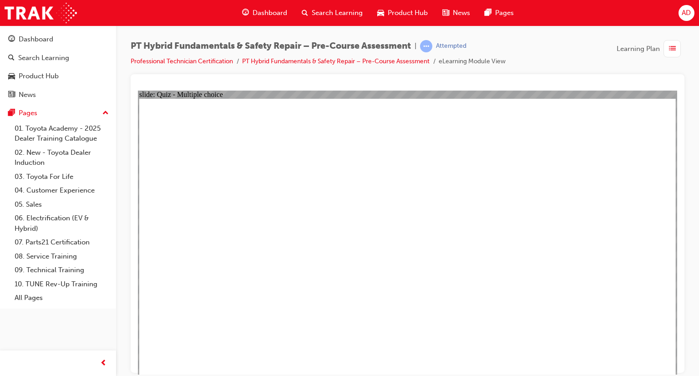
radio input "true"
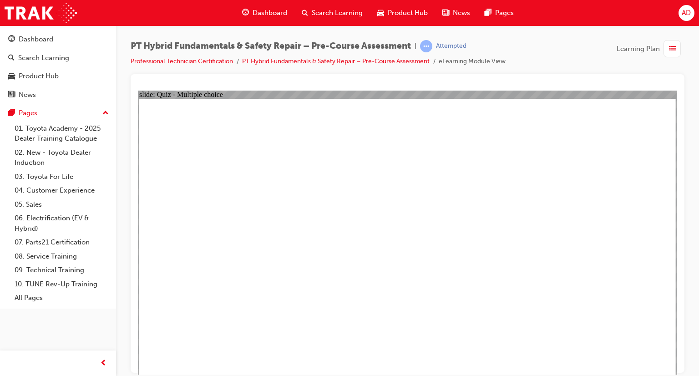
click at [35, 34] on div "Dashboard" at bounding box center [58, 39] width 100 height 11
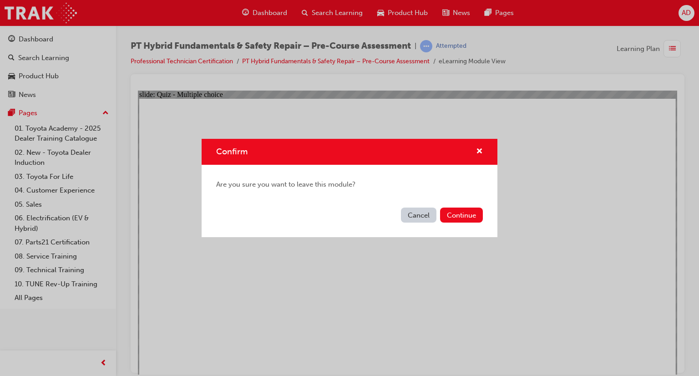
click at [424, 214] on button "Cancel" at bounding box center [418, 214] width 35 height 15
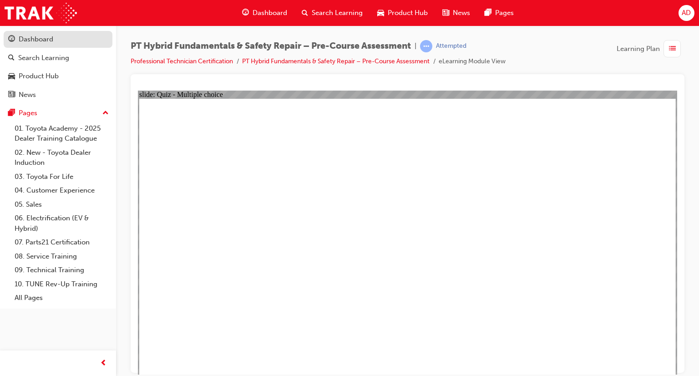
click at [40, 40] on div "Dashboard" at bounding box center [36, 39] width 35 height 10
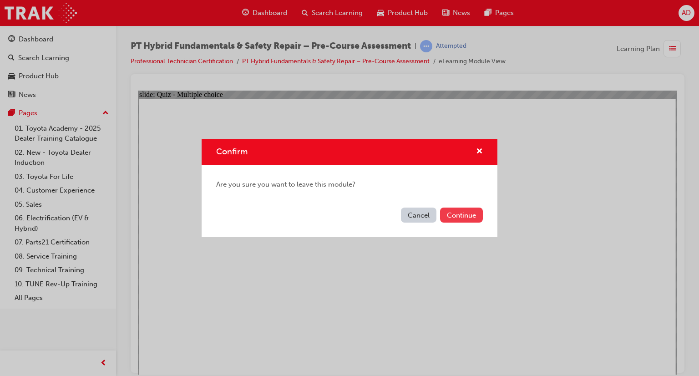
click at [458, 217] on button "Continue" at bounding box center [461, 214] width 43 height 15
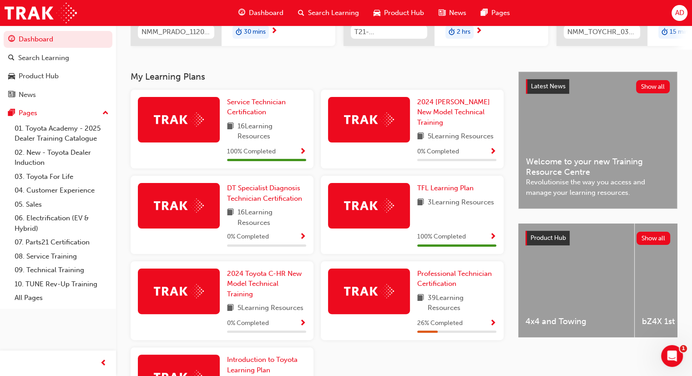
scroll to position [164, 0]
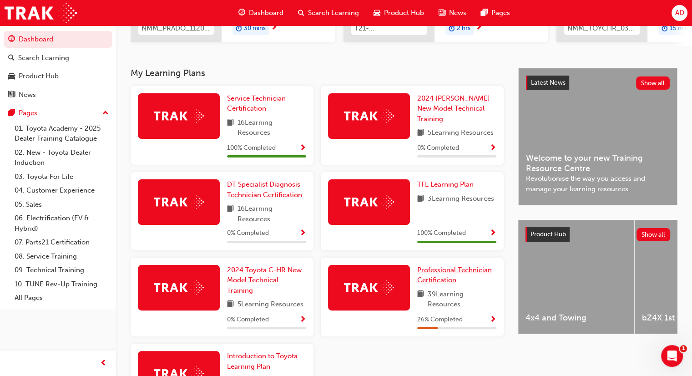
click at [442, 283] on span "Professional Technician Certification" at bounding box center [454, 275] width 75 height 19
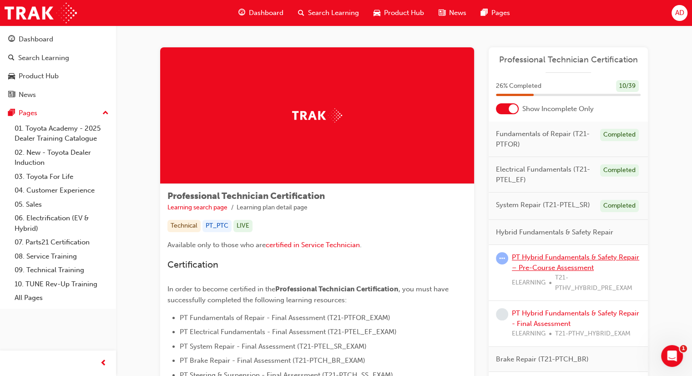
click at [534, 259] on link "PT Hybrid Fundamentals & Safety Repair – Pre-Course Assessment" at bounding box center [575, 262] width 127 height 19
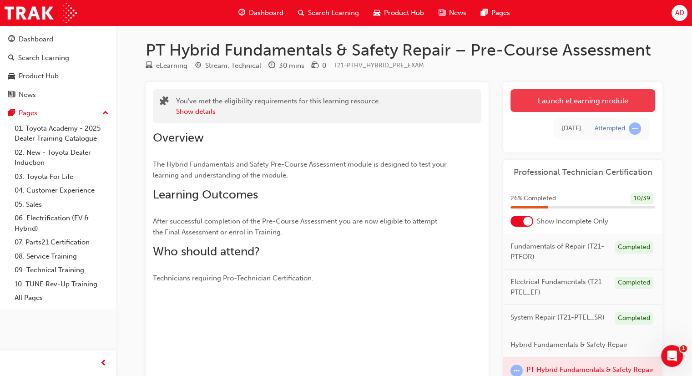
click at [561, 106] on link "Launch eLearning module" at bounding box center [582, 100] width 145 height 23
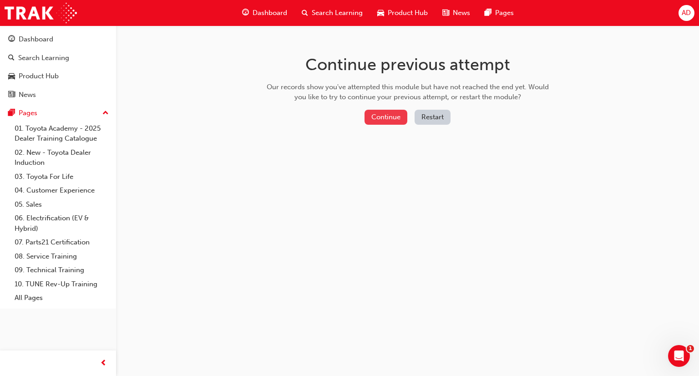
click at [389, 120] on button "Continue" at bounding box center [385, 117] width 43 height 15
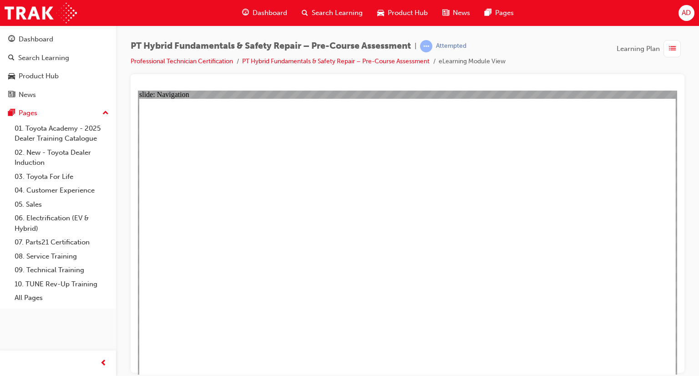
radio input "true"
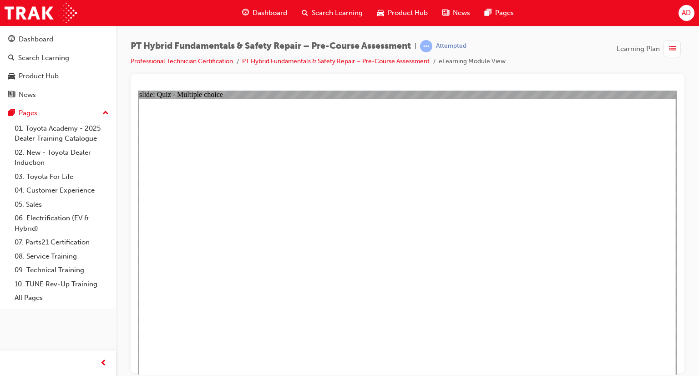
radio input "true"
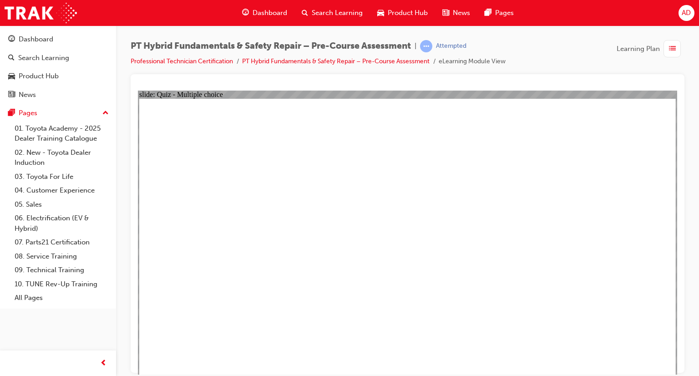
radio input "true"
checkbox input "true"
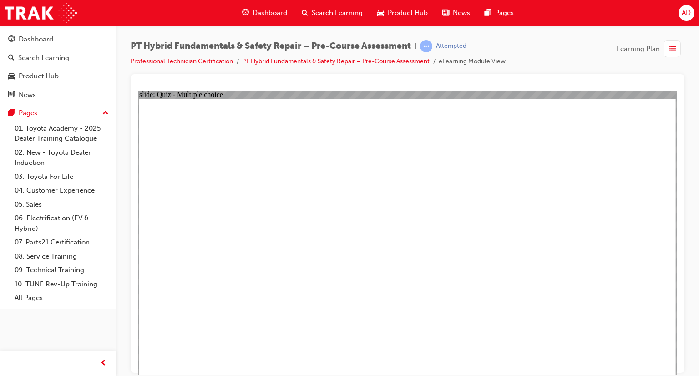
checkbox input "true"
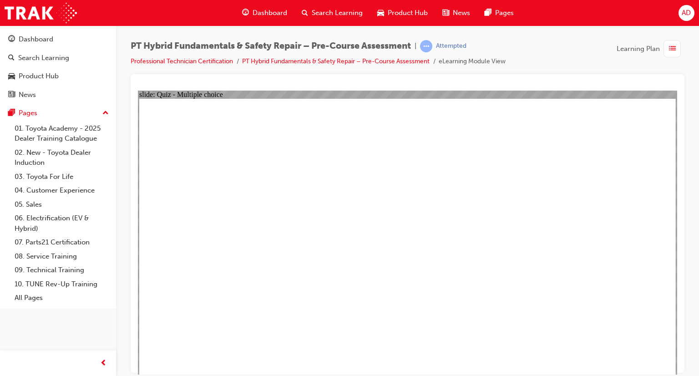
radio input "true"
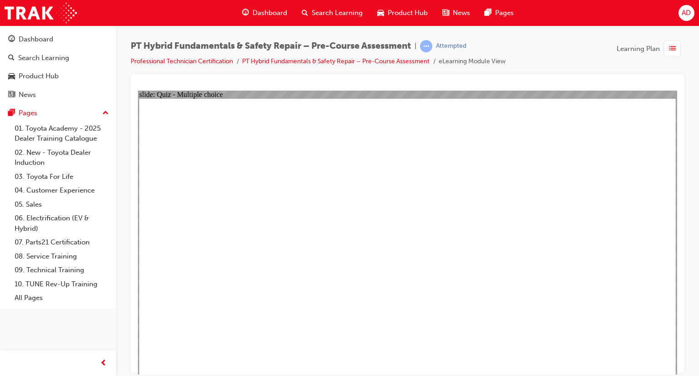
radio input "true"
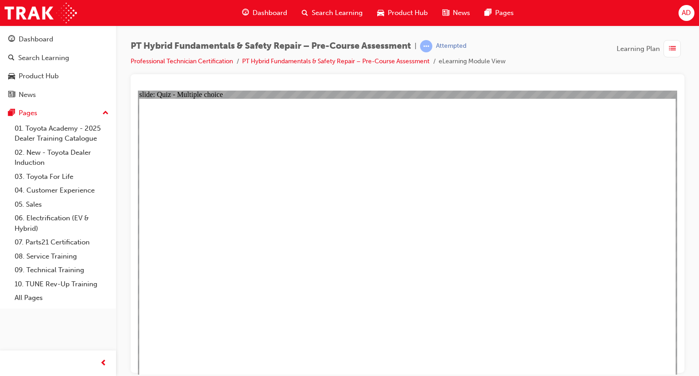
radio input "true"
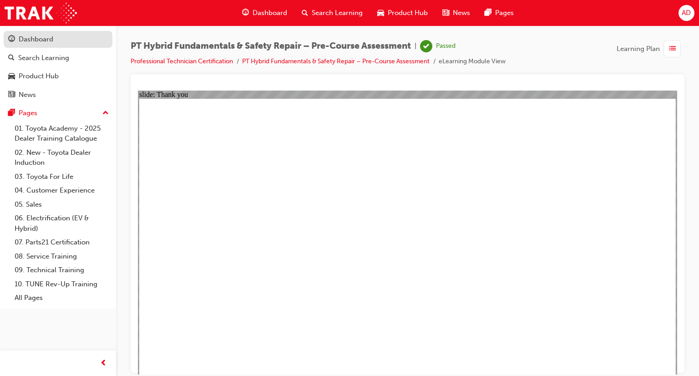
click at [29, 35] on div "Dashboard" at bounding box center [36, 39] width 35 height 10
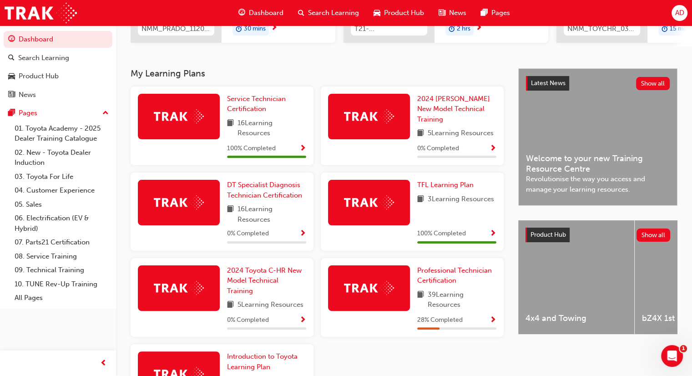
scroll to position [164, 0]
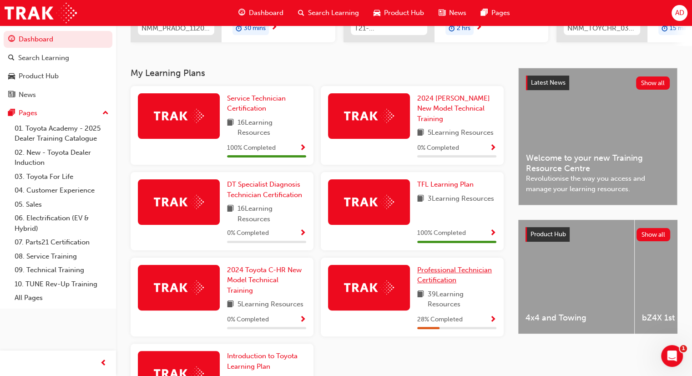
click at [452, 274] on span "Professional Technician Certification" at bounding box center [454, 275] width 75 height 19
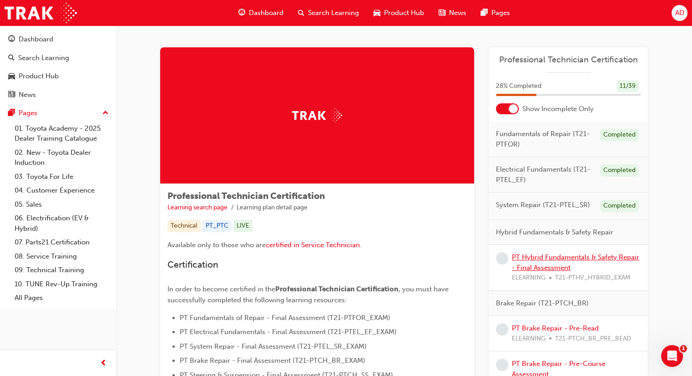
click at [550, 257] on link "PT Hybrid Fundamentals & Safety Repair - Final Assessment" at bounding box center [575, 262] width 127 height 19
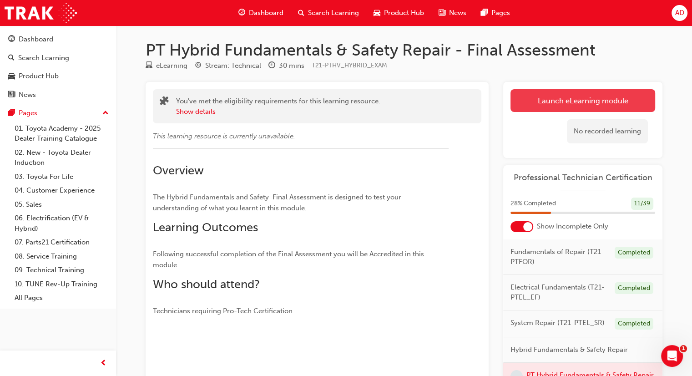
click at [563, 96] on link "Launch eLearning module" at bounding box center [582, 100] width 145 height 23
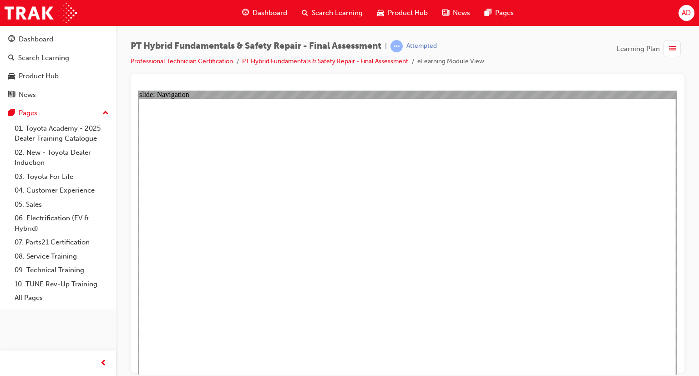
checkbox input "true"
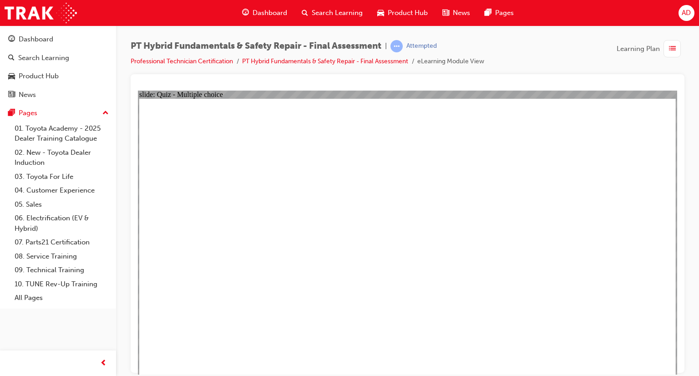
radio input "true"
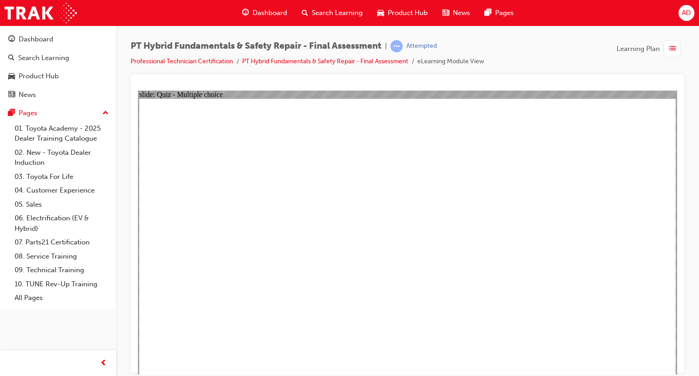
radio input "true"
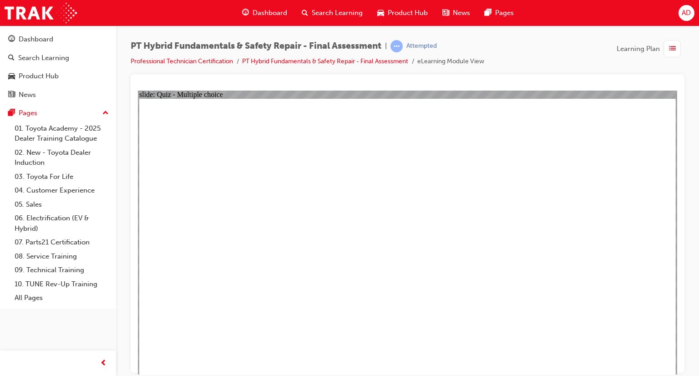
checkbox input "true"
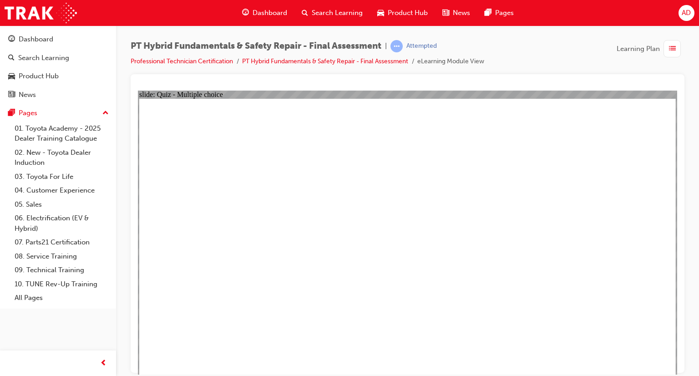
radio input "true"
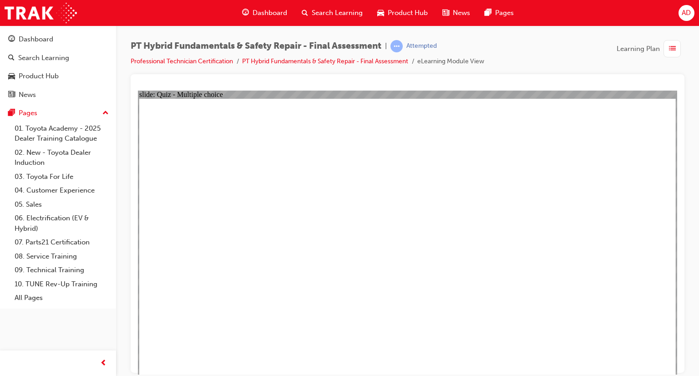
checkbox input "true"
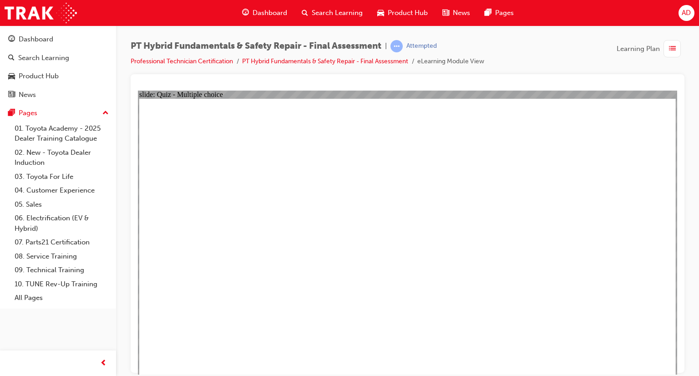
checkbox input "true"
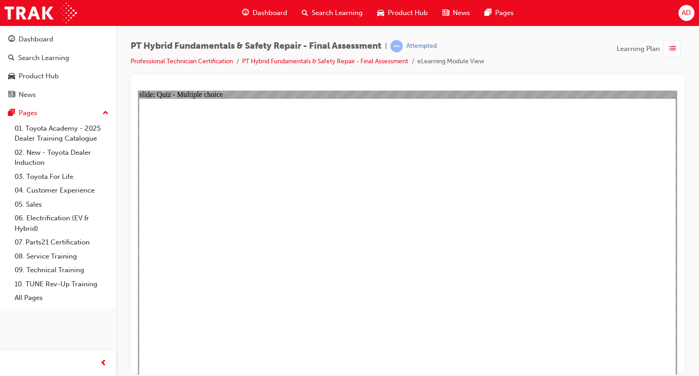
radio input "true"
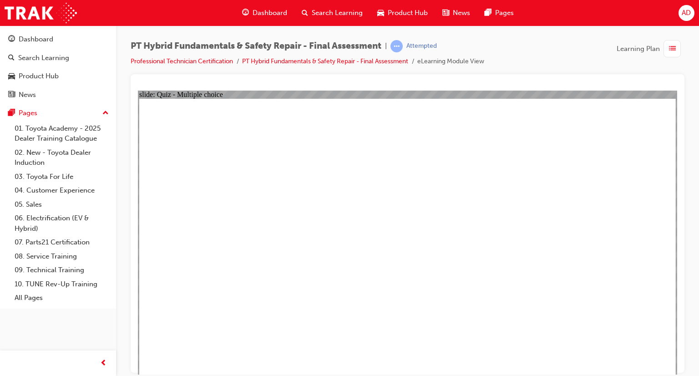
radio input "true"
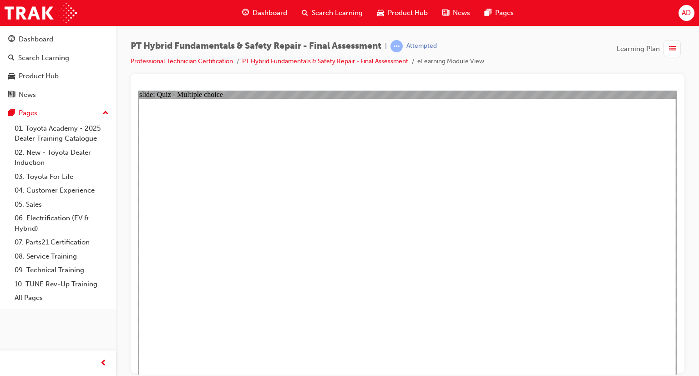
radio input "true"
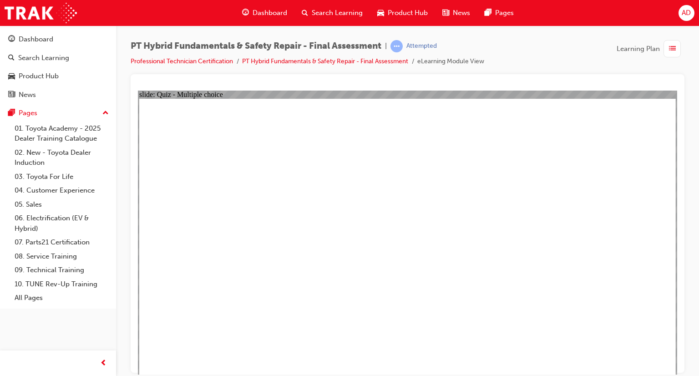
radio input "true"
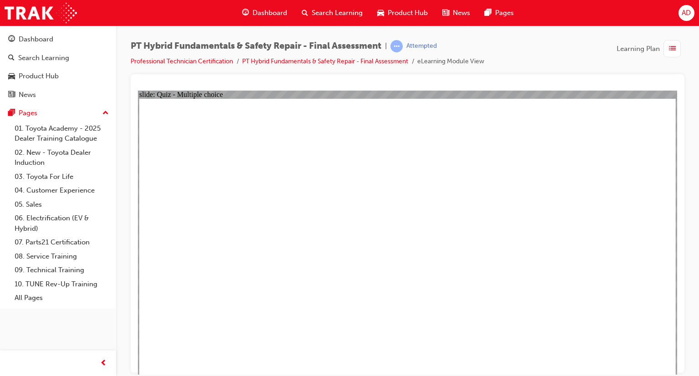
radio input "true"
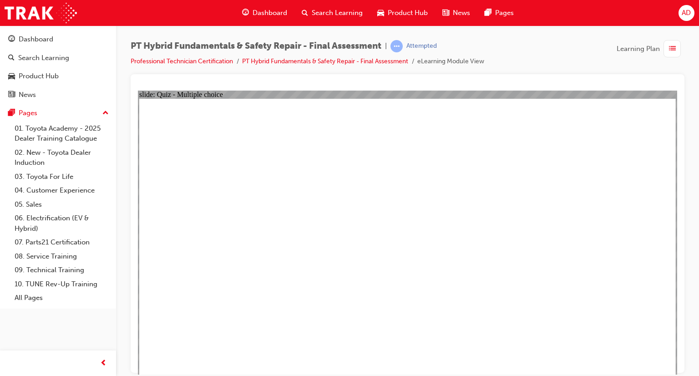
radio input "true"
click at [38, 38] on div "Dashboard" at bounding box center [36, 39] width 35 height 10
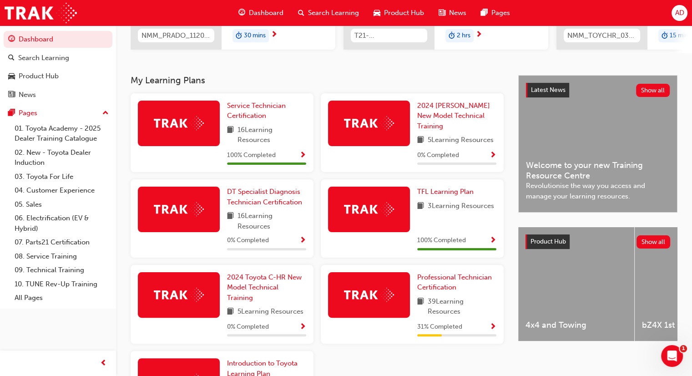
scroll to position [164, 0]
